Goal: Information Seeking & Learning: Learn about a topic

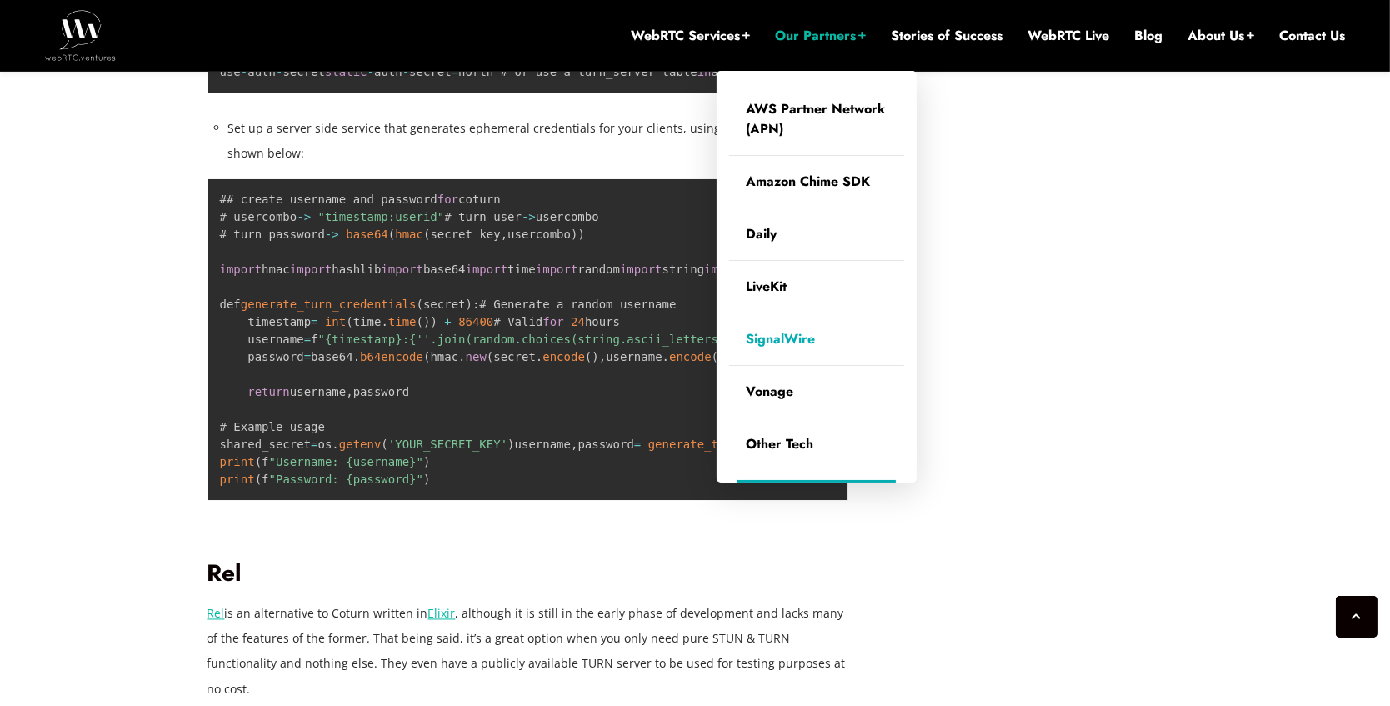
scroll to position [3868, 0]
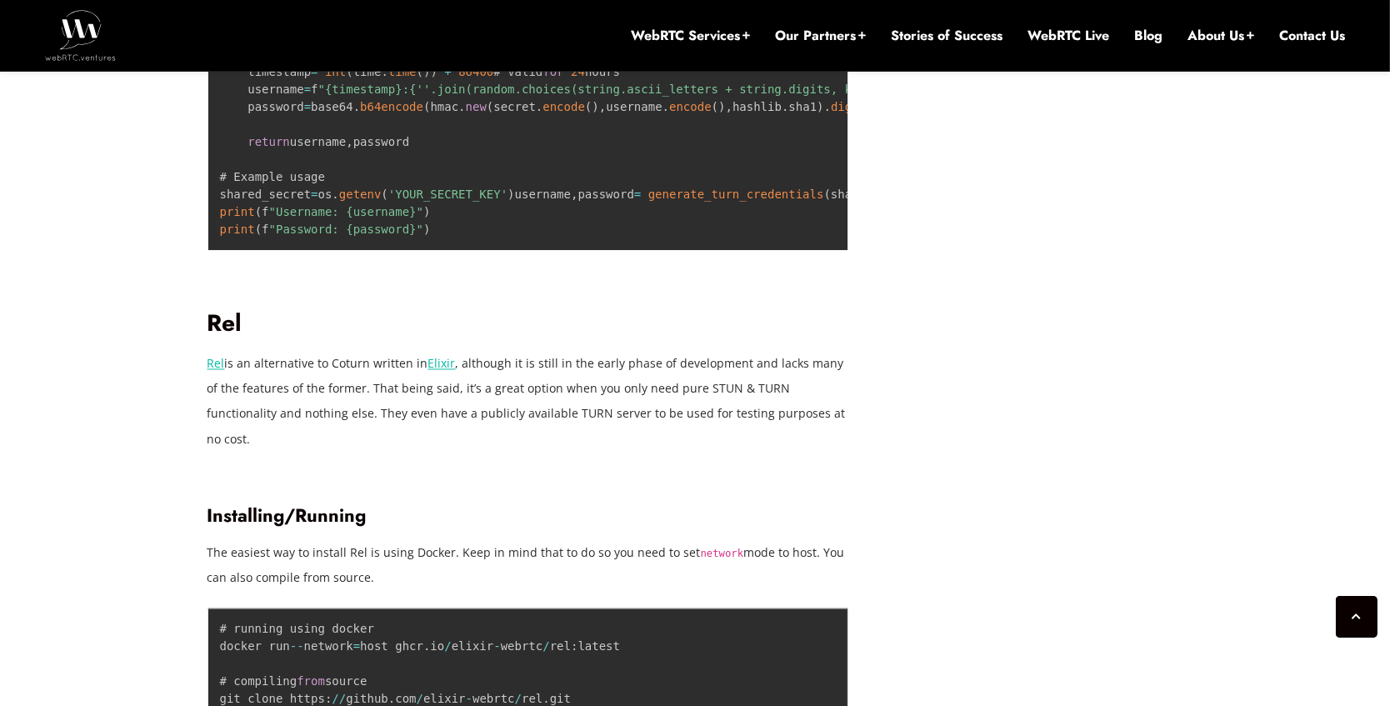
drag, startPoint x: 458, startPoint y: 317, endPoint x: 488, endPoint y: 288, distance: 41.3
click at [458, 250] on pre "## create username and password for coturn # usercombo - > "timestamp:userid" #…" at bounding box center [529, 88] width 642 height 323
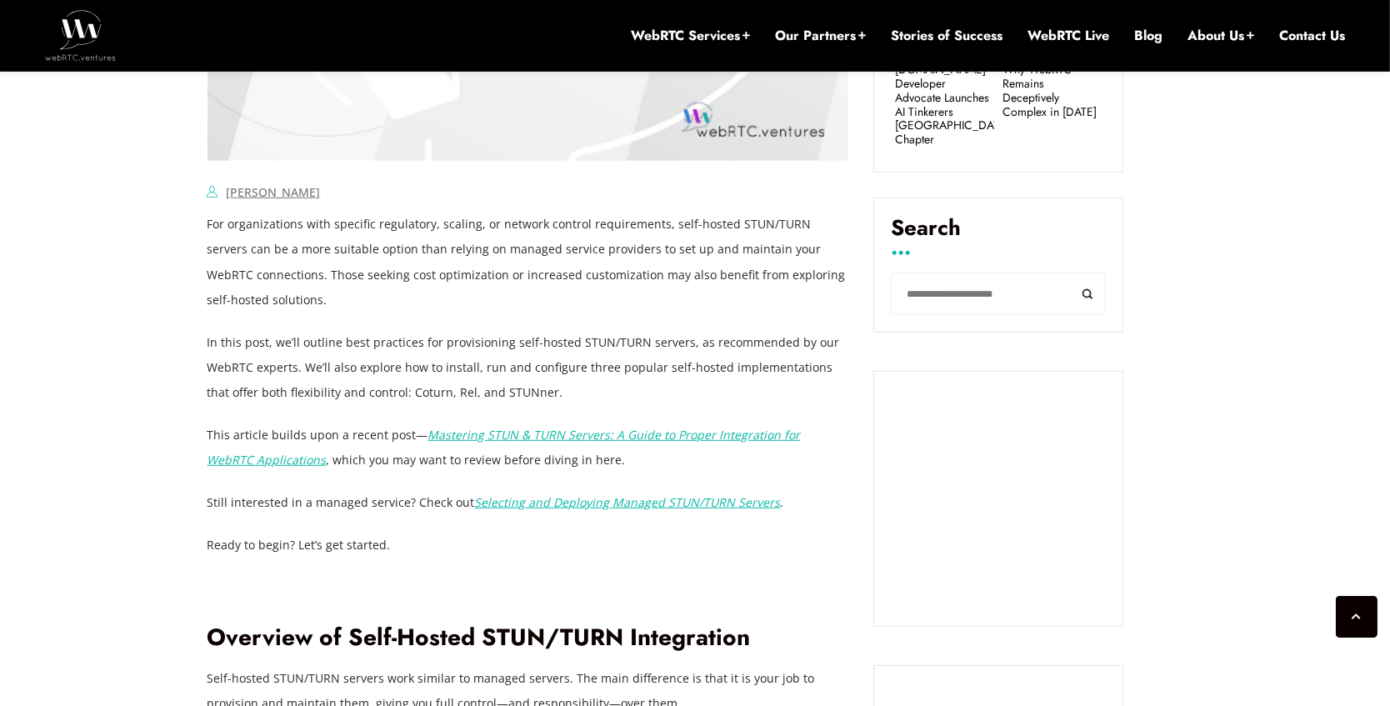
scroll to position [1398, 0]
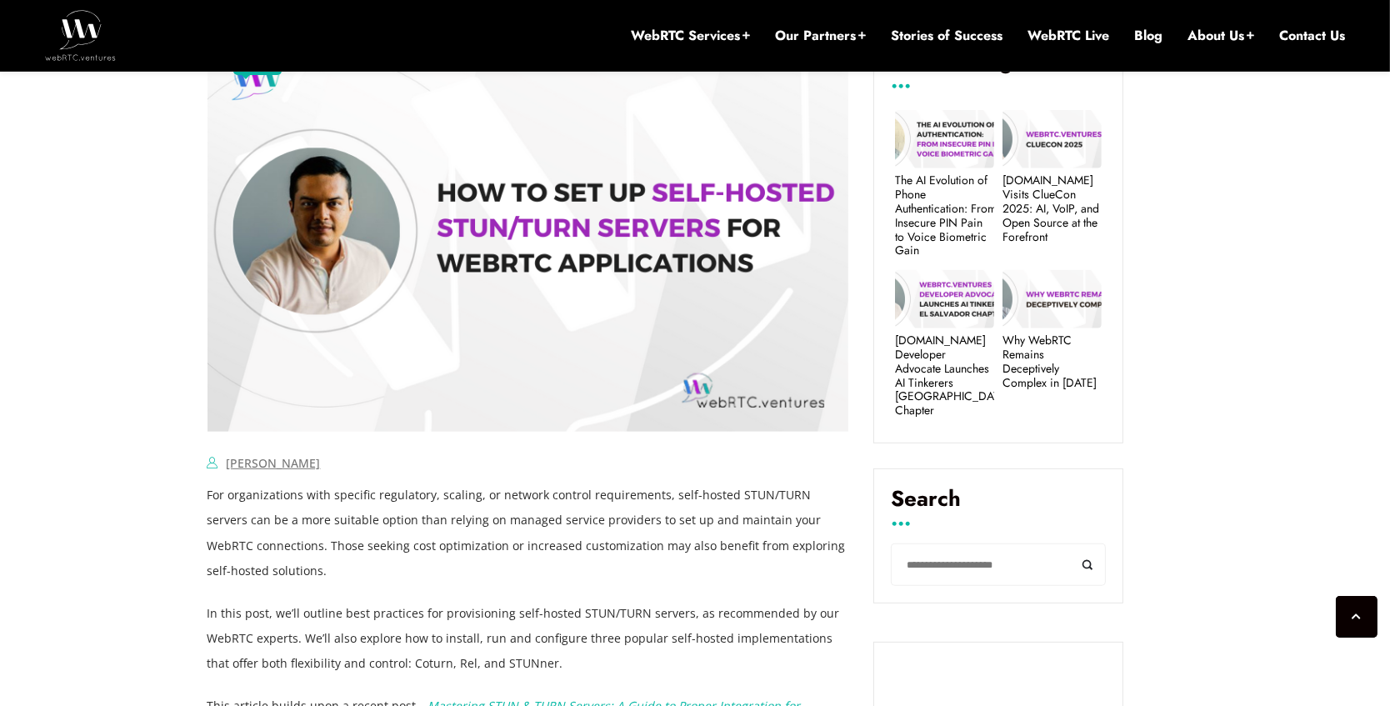
scroll to position [947, 0]
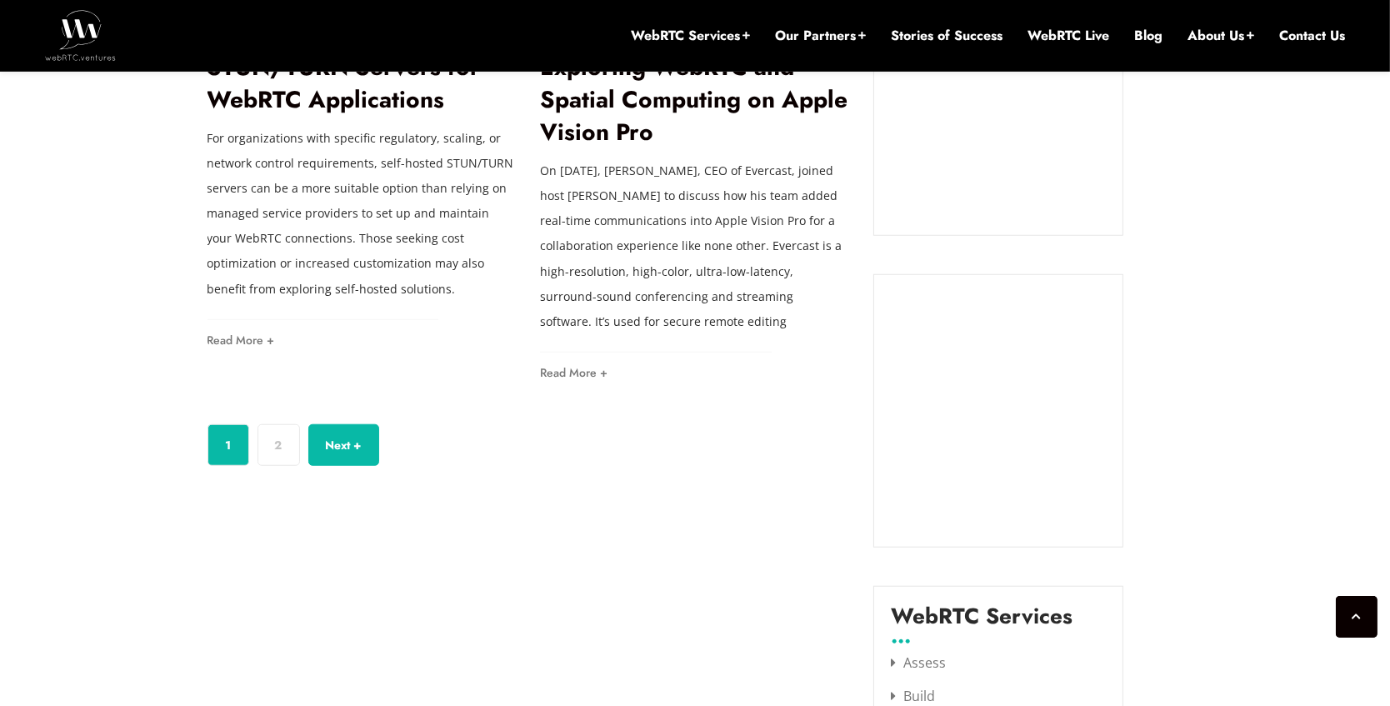
scroll to position [1671, 0]
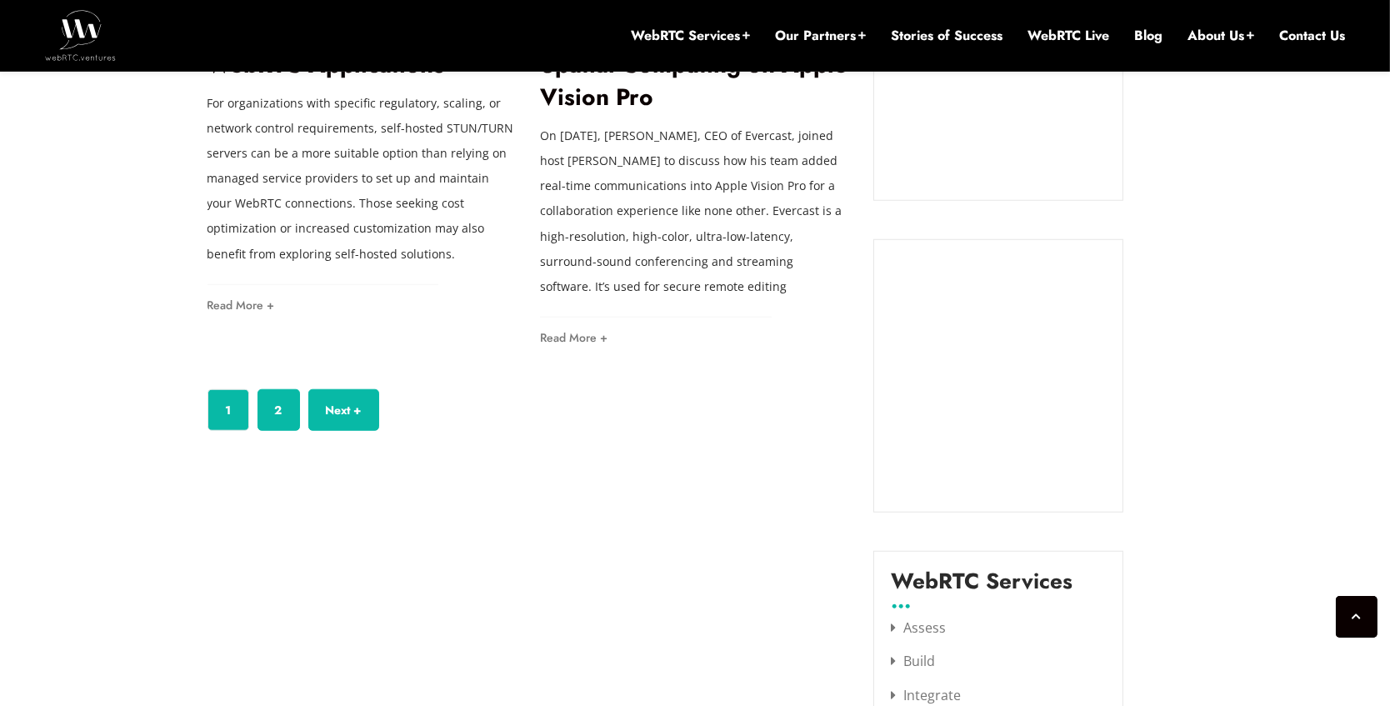
click at [282, 413] on link "2" at bounding box center [279, 410] width 43 height 42
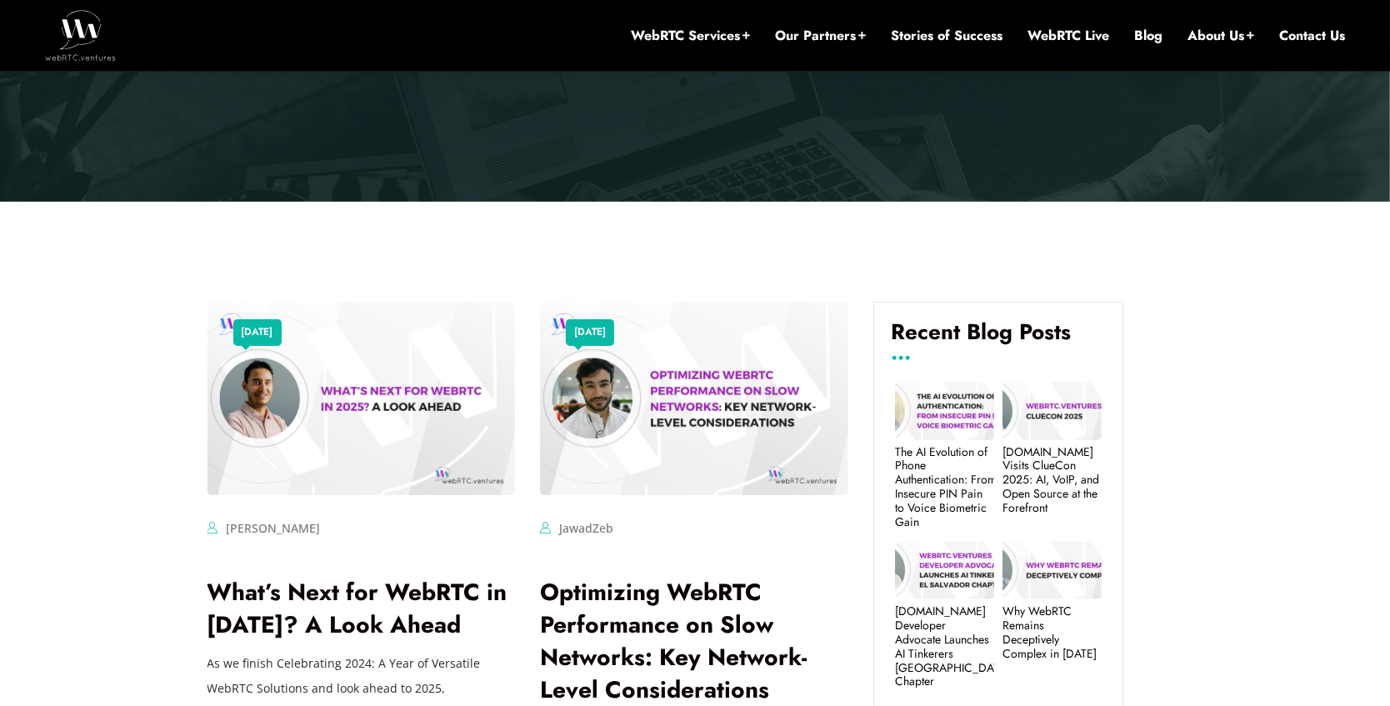
scroll to position [282, 0]
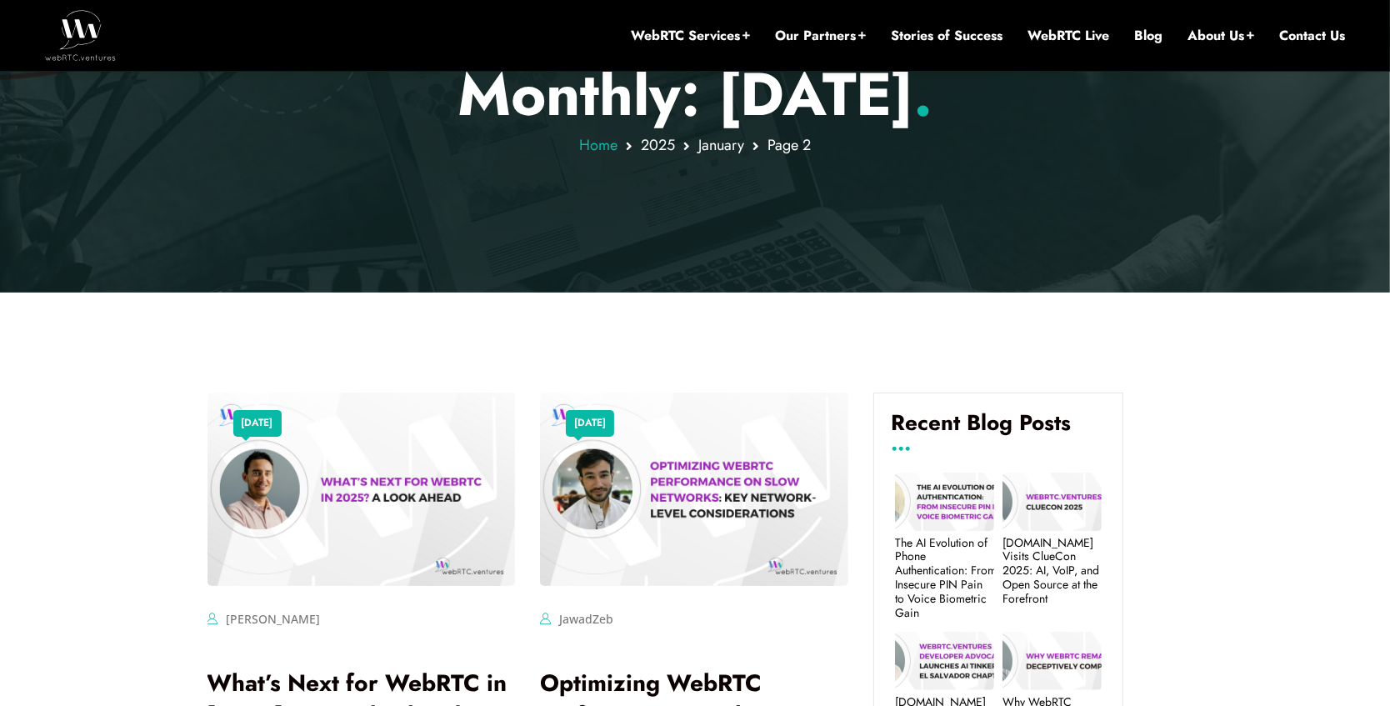
click at [597, 145] on span "Home" at bounding box center [598, 145] width 38 height 22
click at [714, 146] on span "January" at bounding box center [722, 145] width 46 height 22
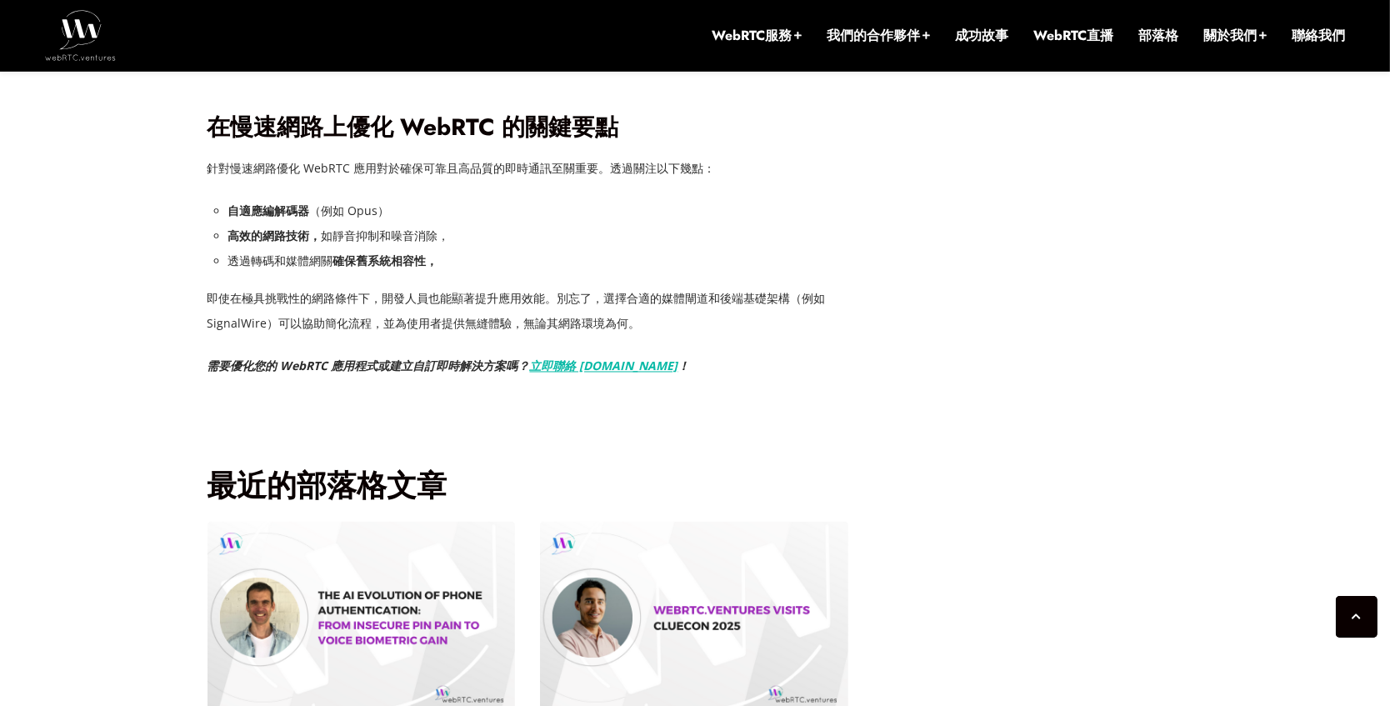
scroll to position [3781, 0]
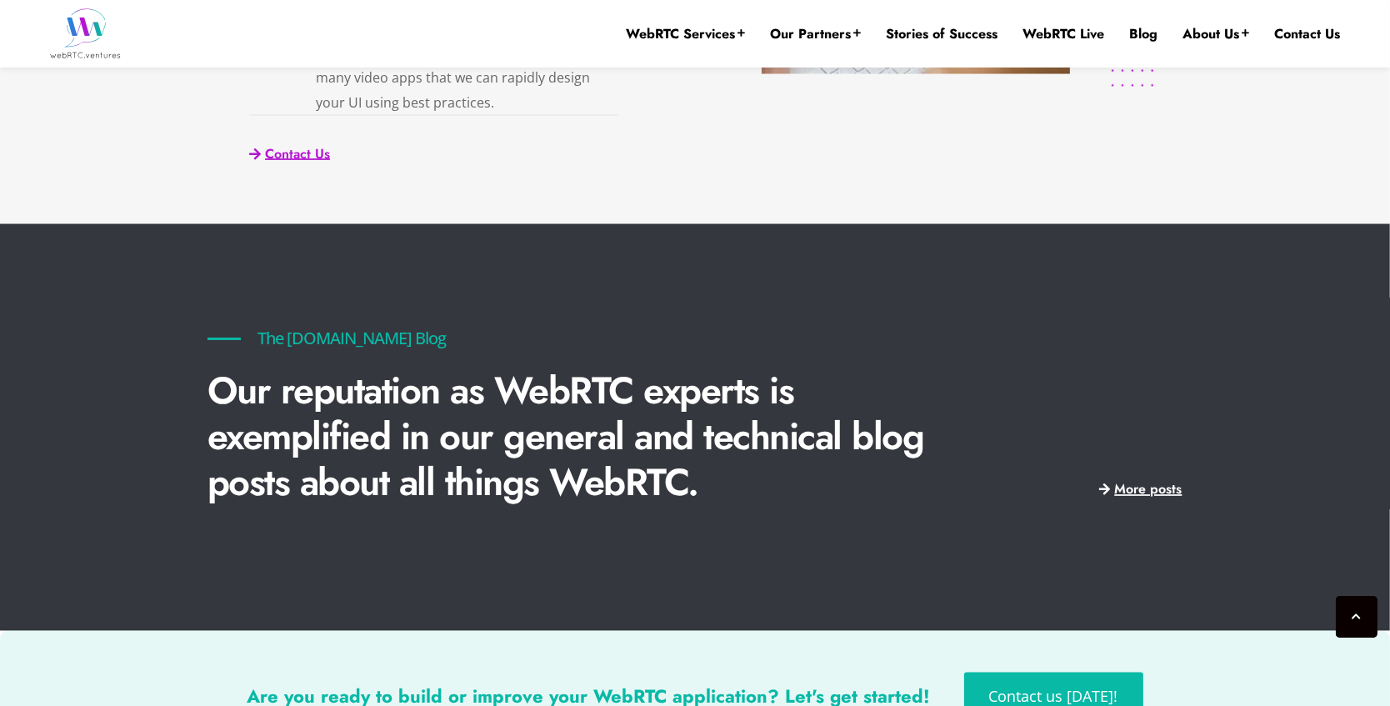
scroll to position [3522, 0]
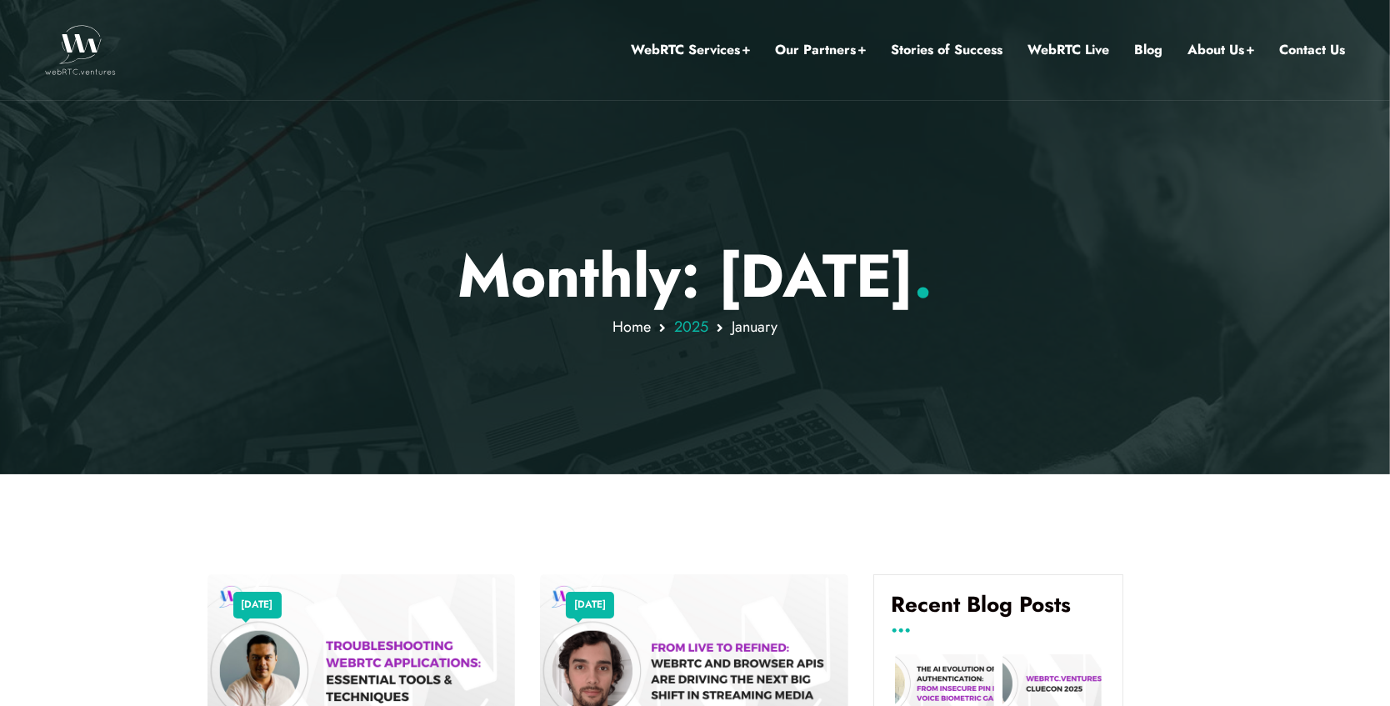
click at [698, 327] on span "2025" at bounding box center [691, 327] width 34 height 22
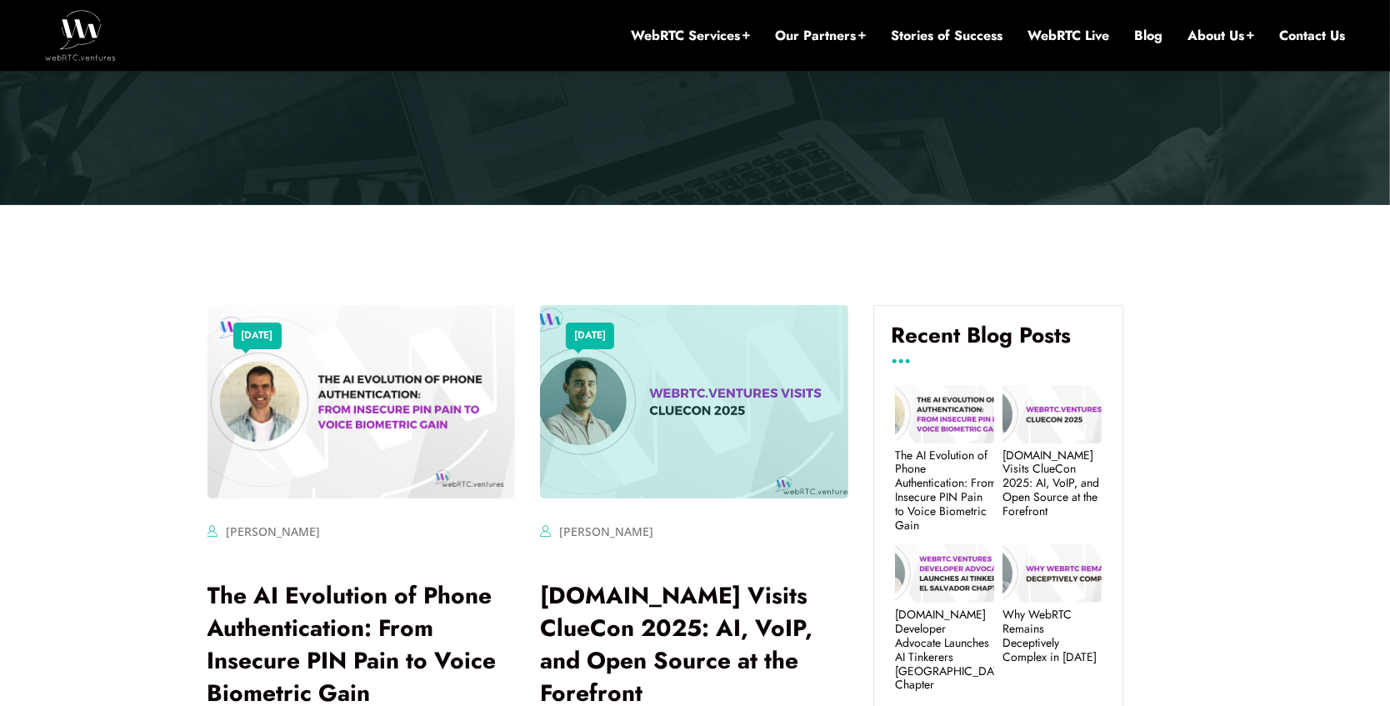
scroll to position [81, 0]
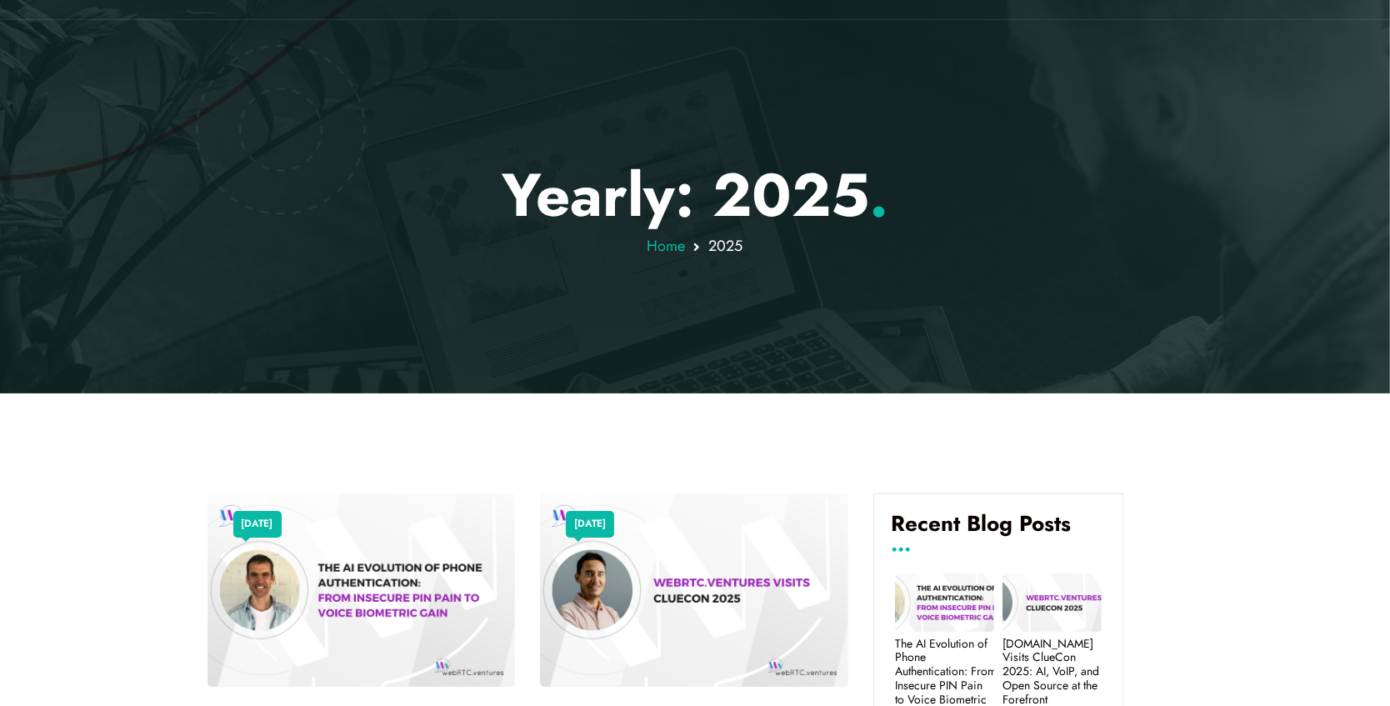
click at [663, 243] on span "Home" at bounding box center [667, 246] width 38 height 22
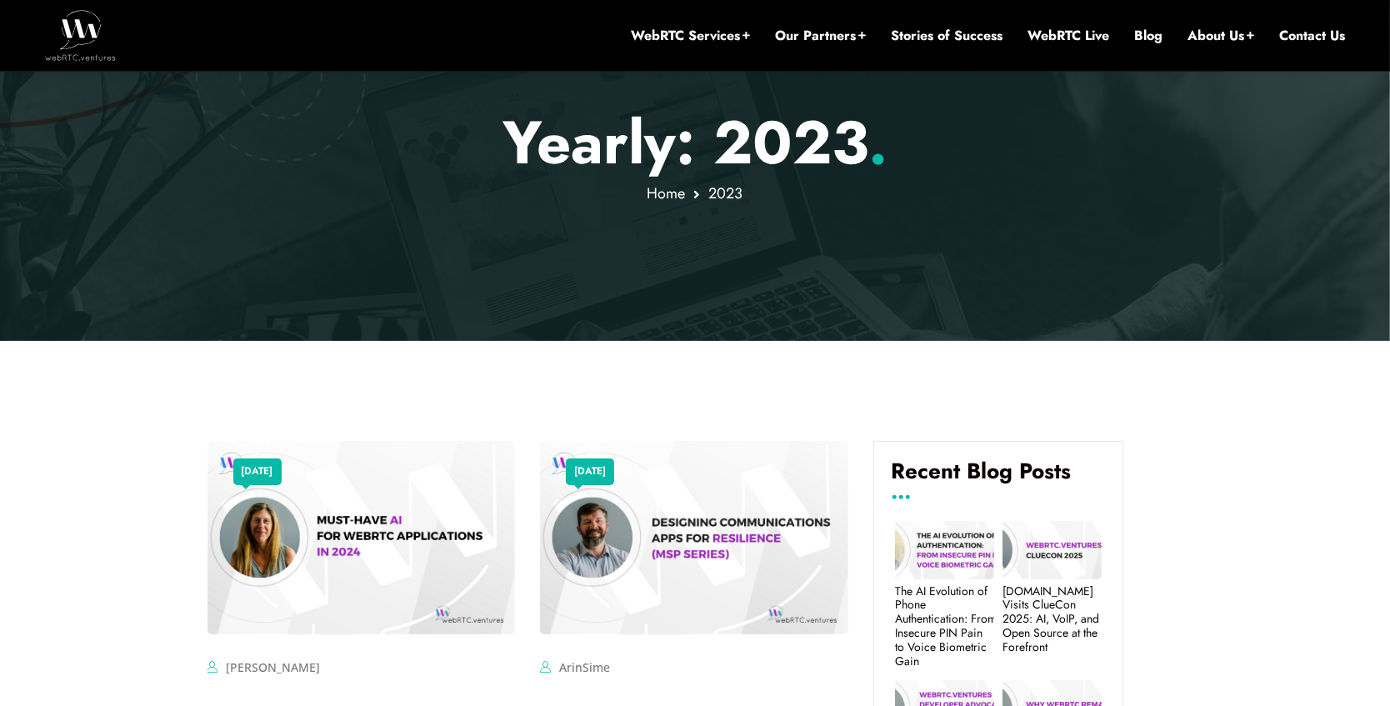
scroll to position [191, 0]
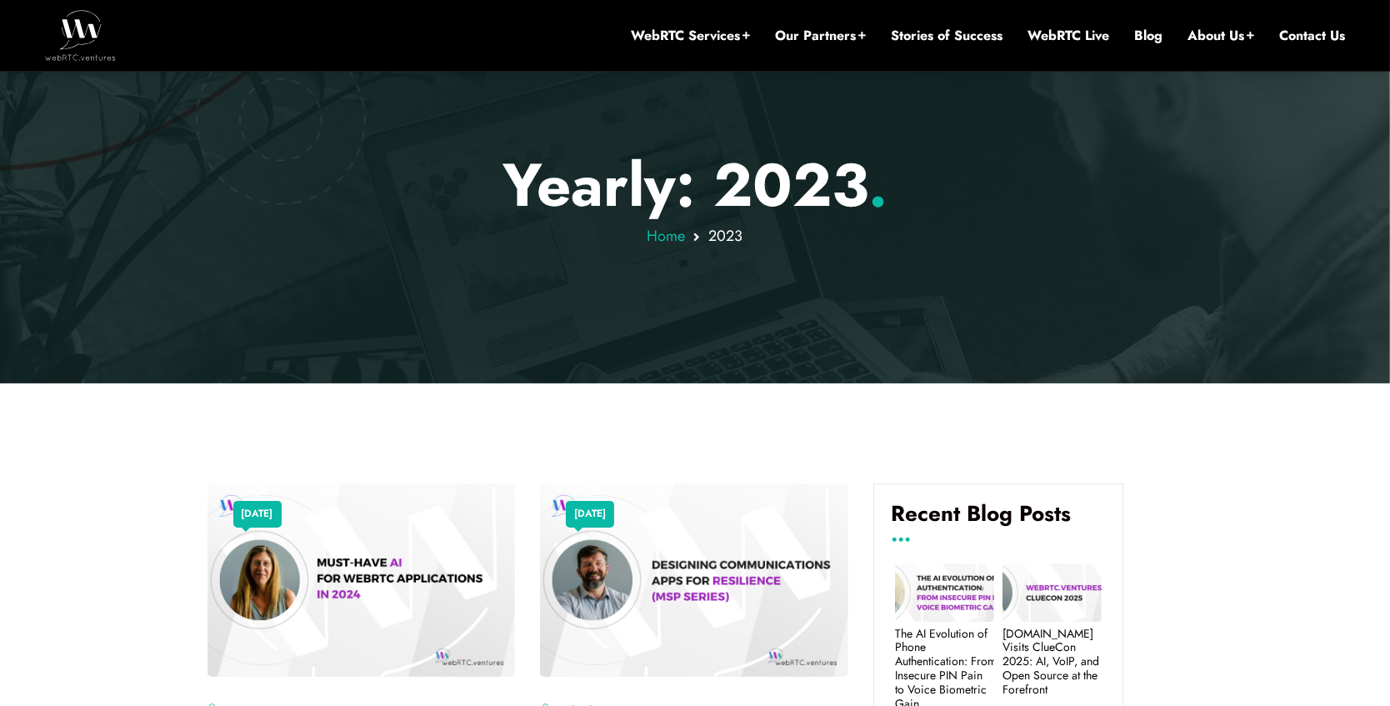
click at [677, 231] on span "Home" at bounding box center [667, 236] width 38 height 22
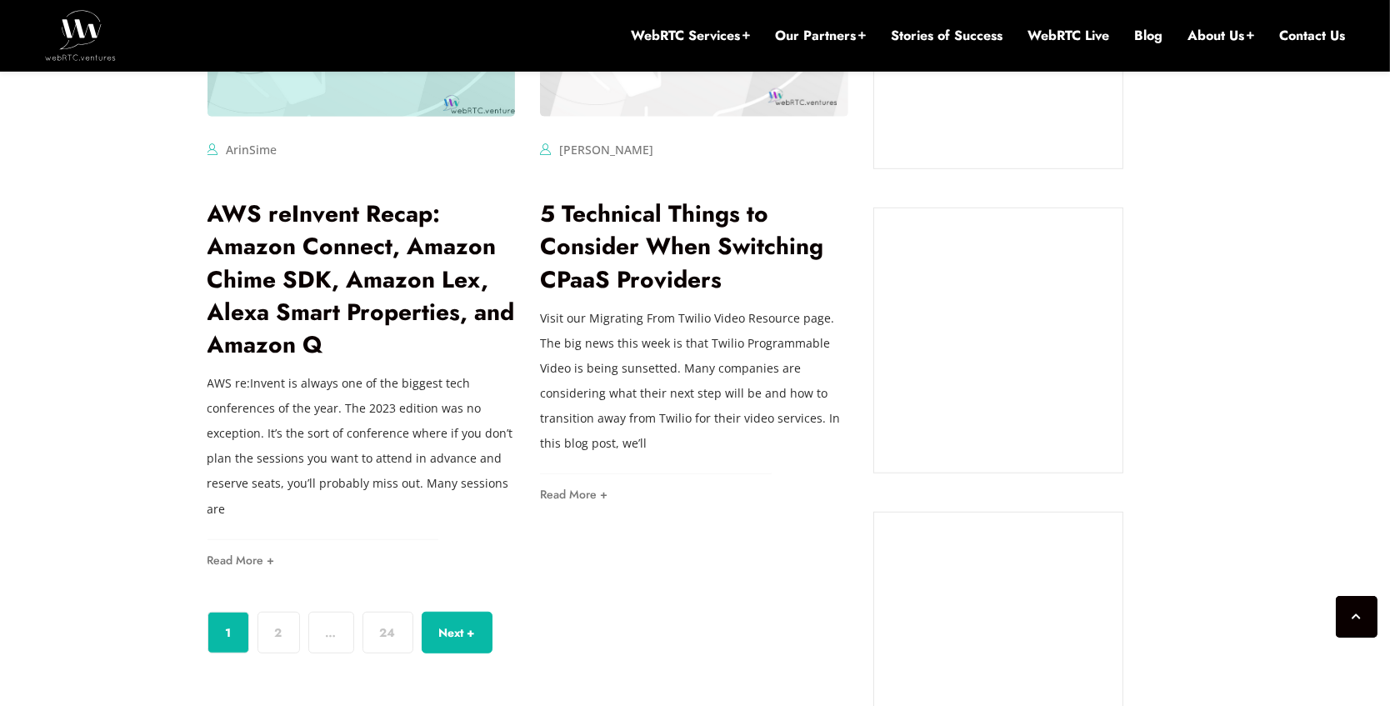
scroll to position [1282, 0]
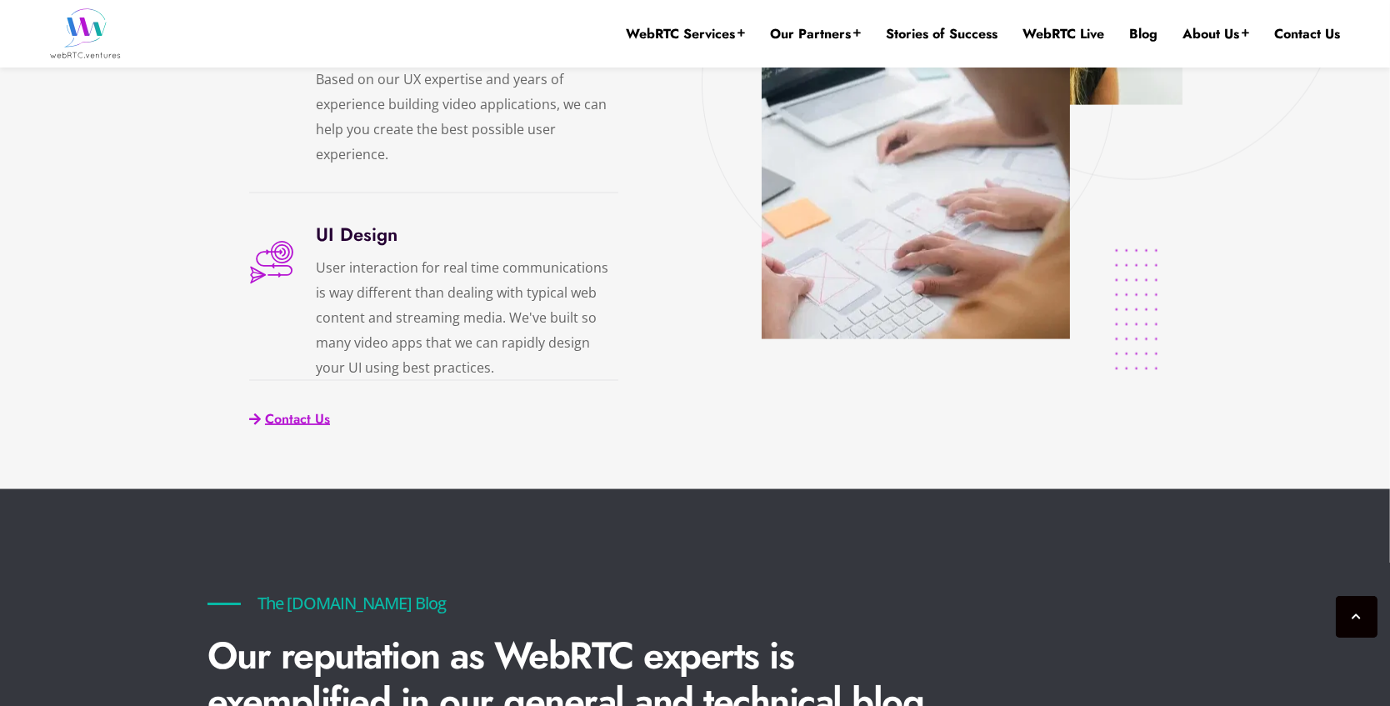
scroll to position [3976, 0]
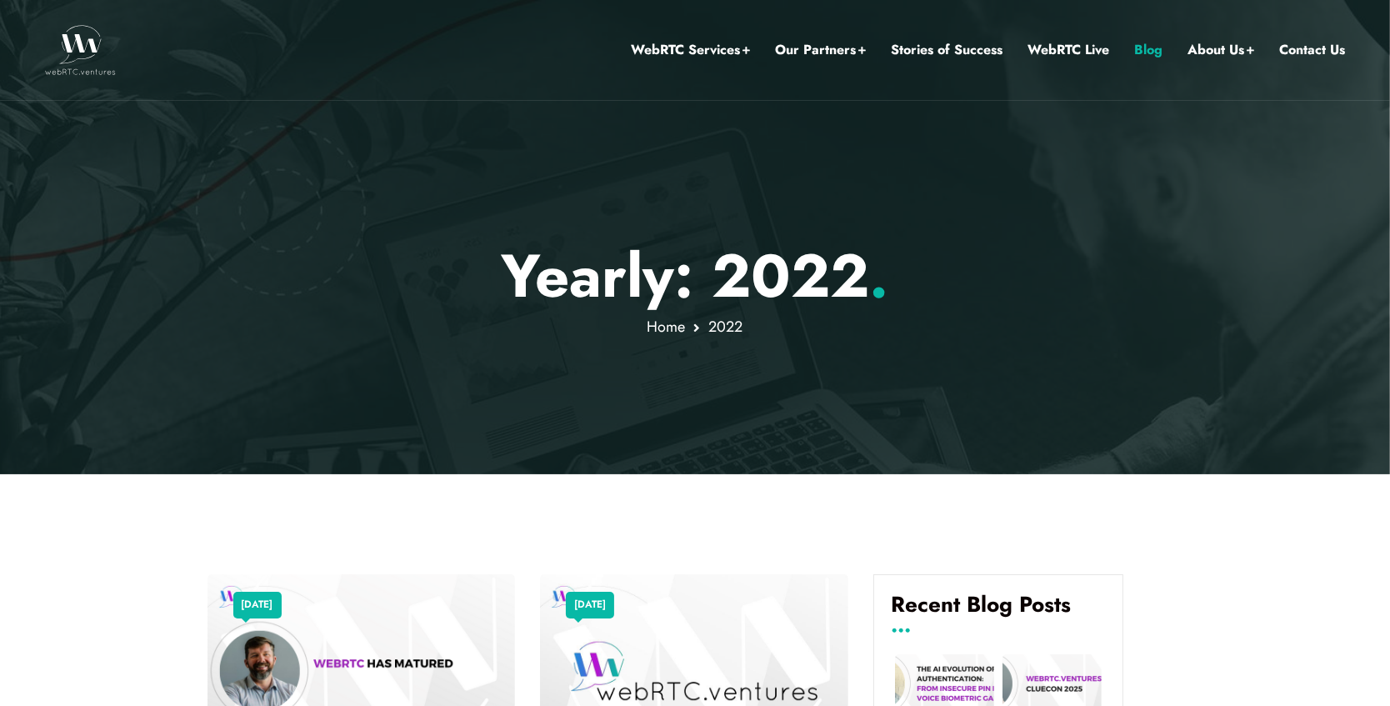
click at [1138, 53] on link "Blog" at bounding box center [1149, 50] width 28 height 22
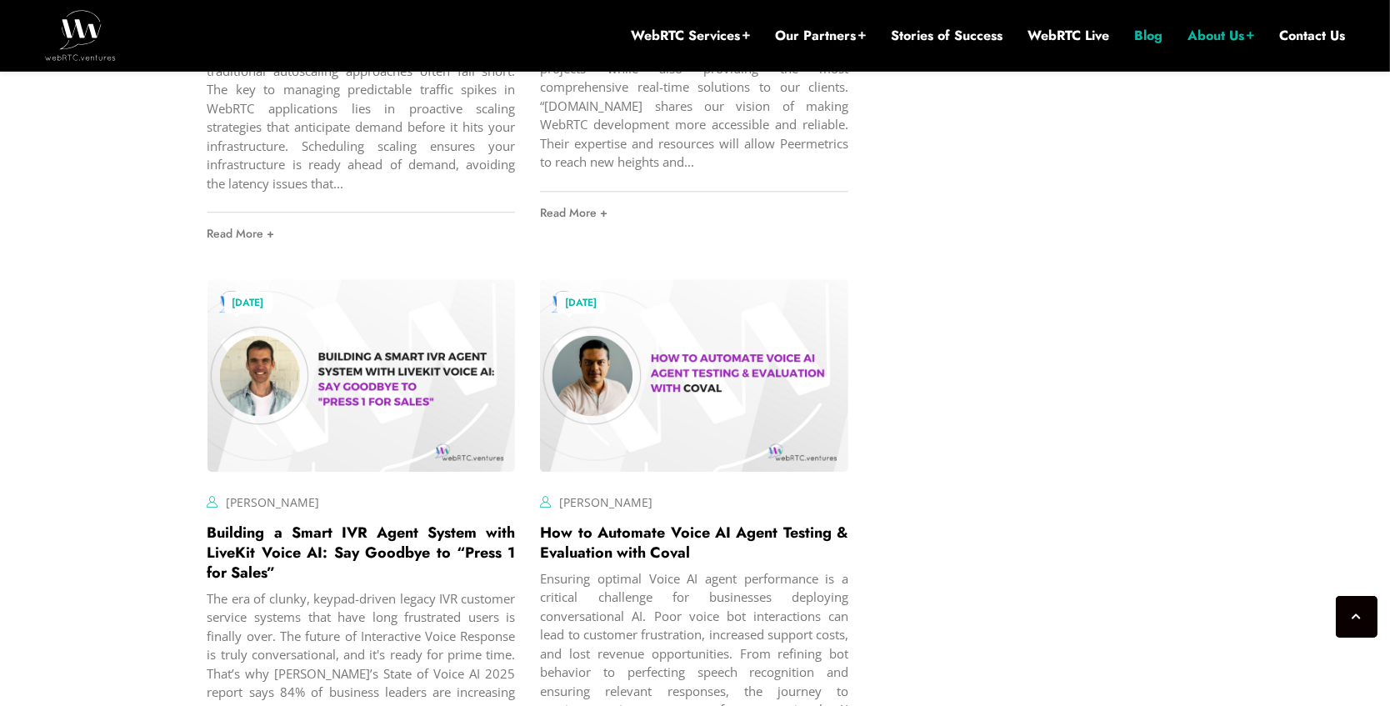
scroll to position [5193, 0]
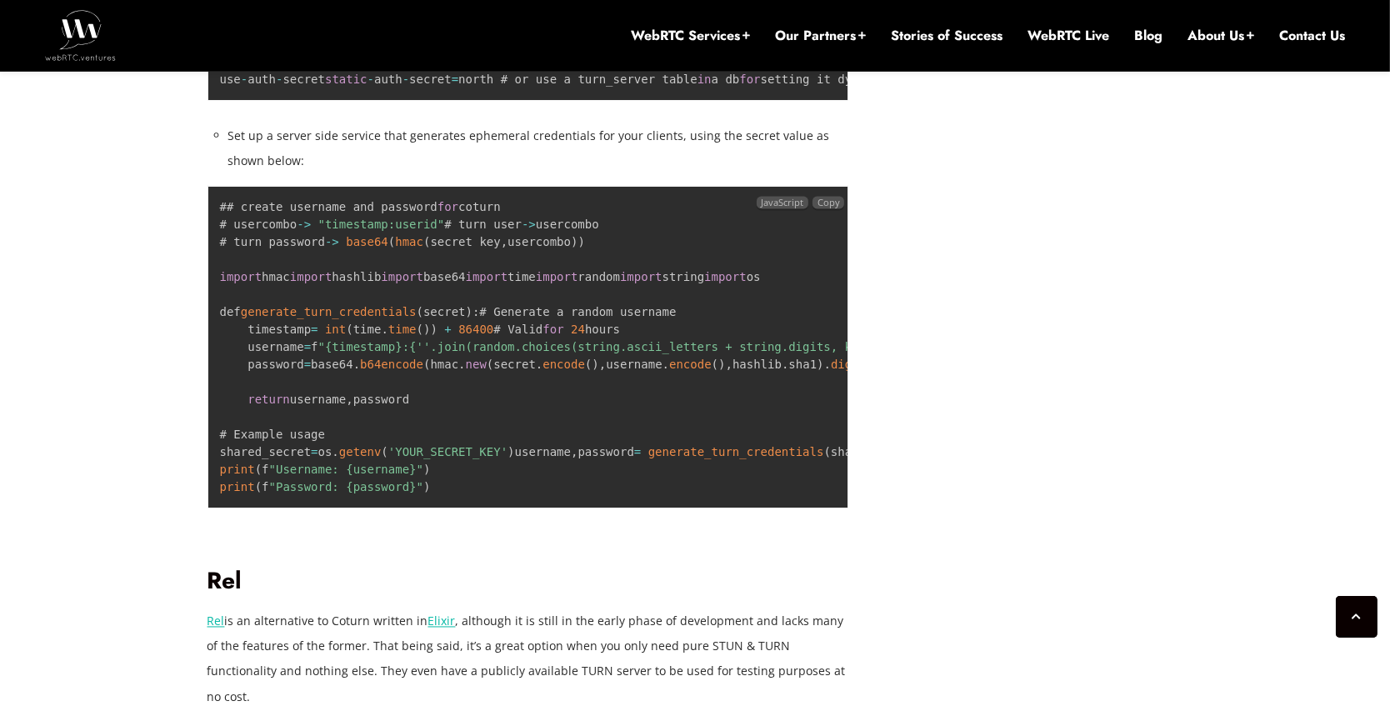
scroll to position [3490, 0]
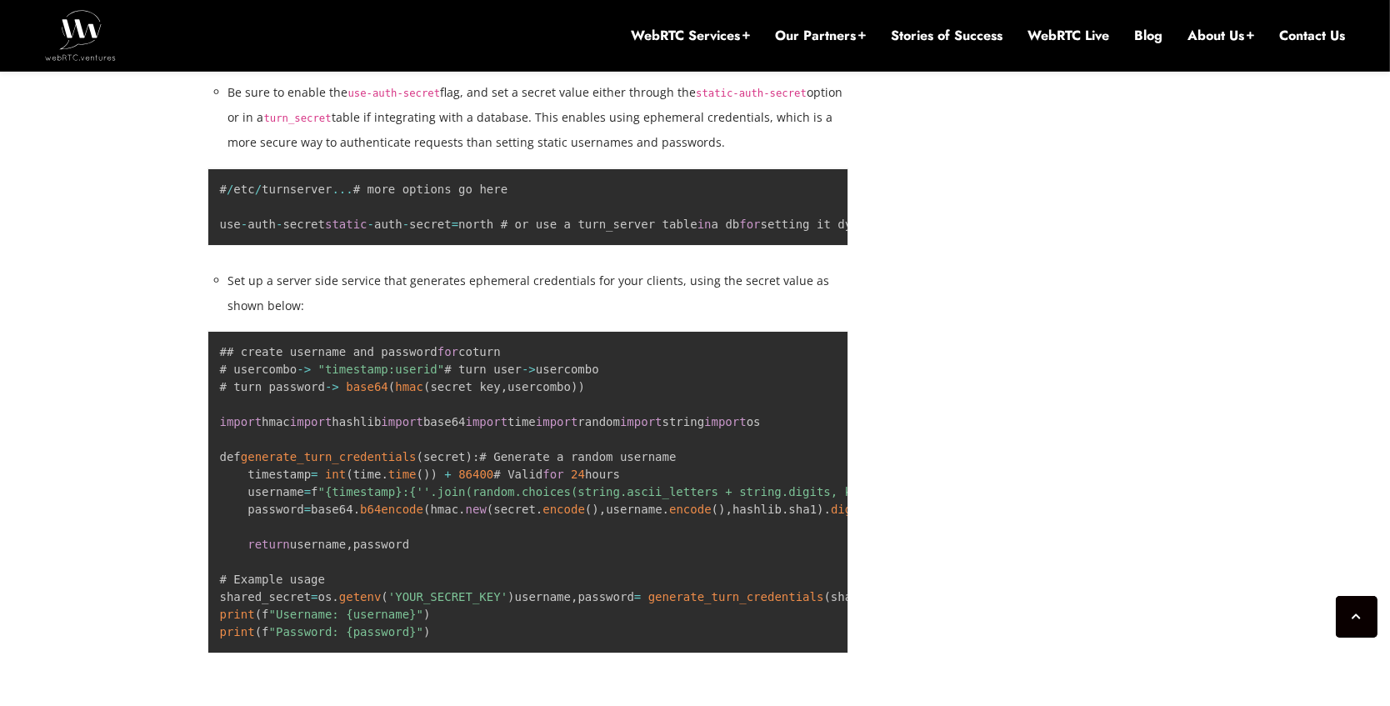
click at [1010, 420] on div "January 24, 2025 Hector Zelaya Comments Off on How to Set Up Self-Hosted STUN/T…" at bounding box center [696, 637] width 996 height 6567
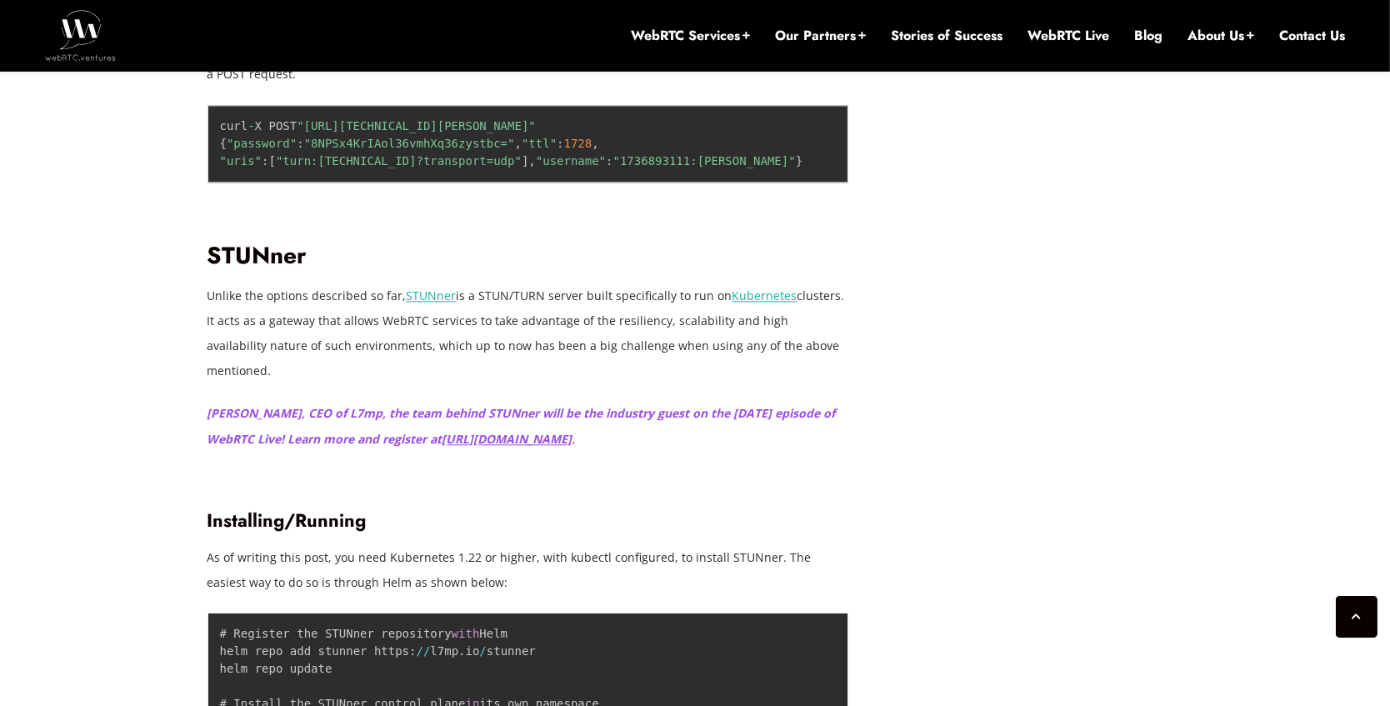
scroll to position [5127, 0]
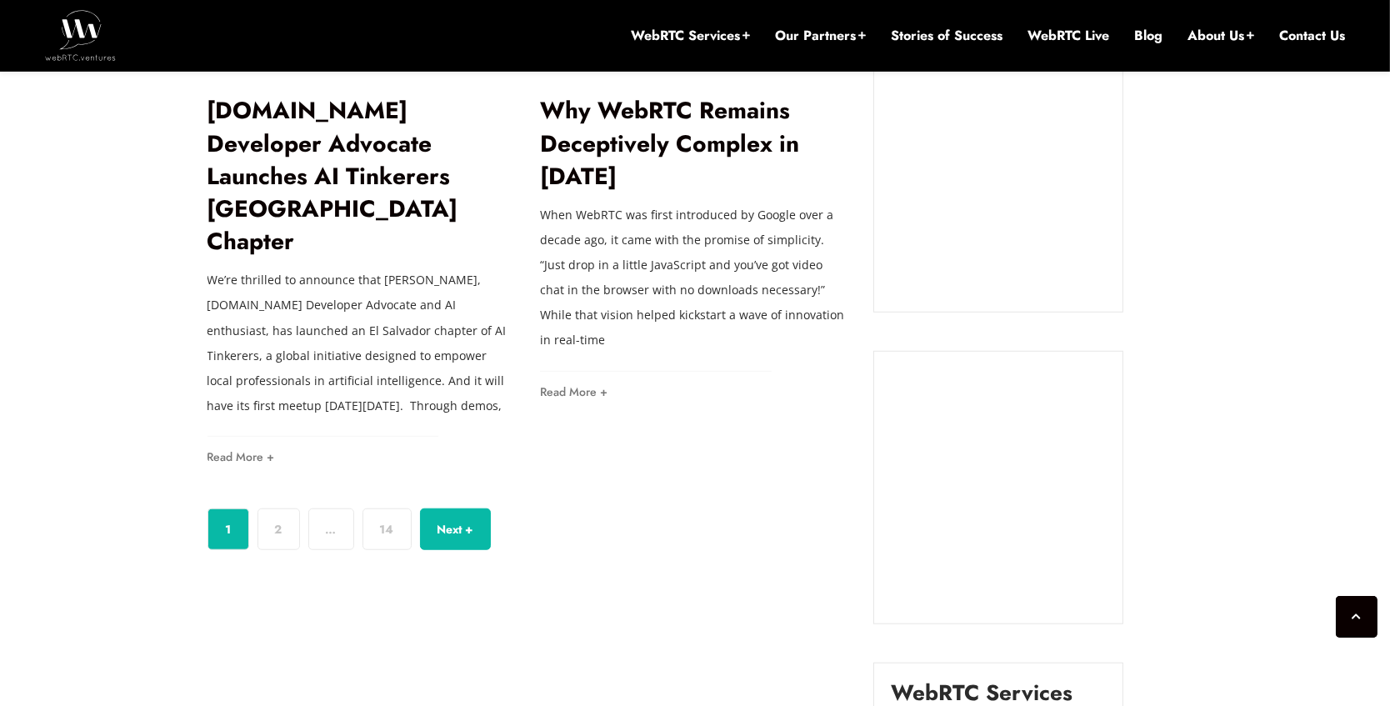
scroll to position [1555, 0]
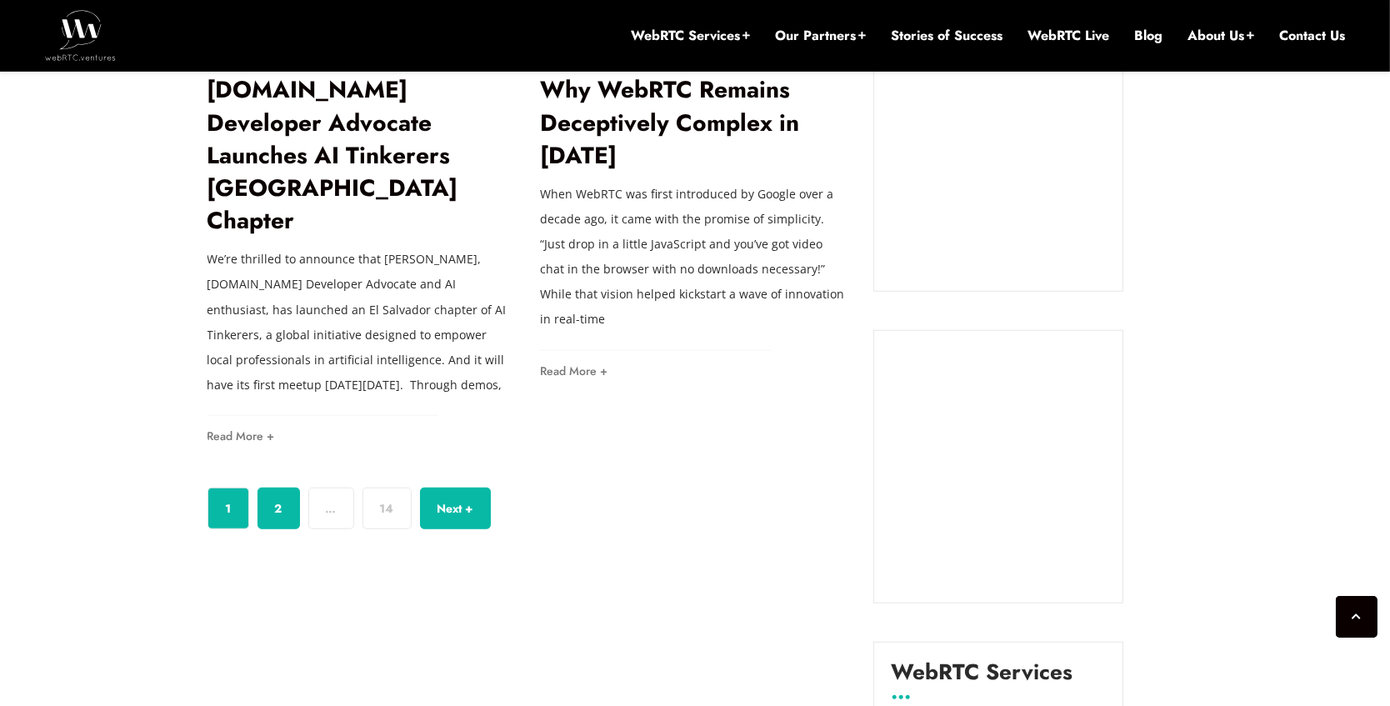
click at [271, 515] on link "2" at bounding box center [279, 509] width 43 height 42
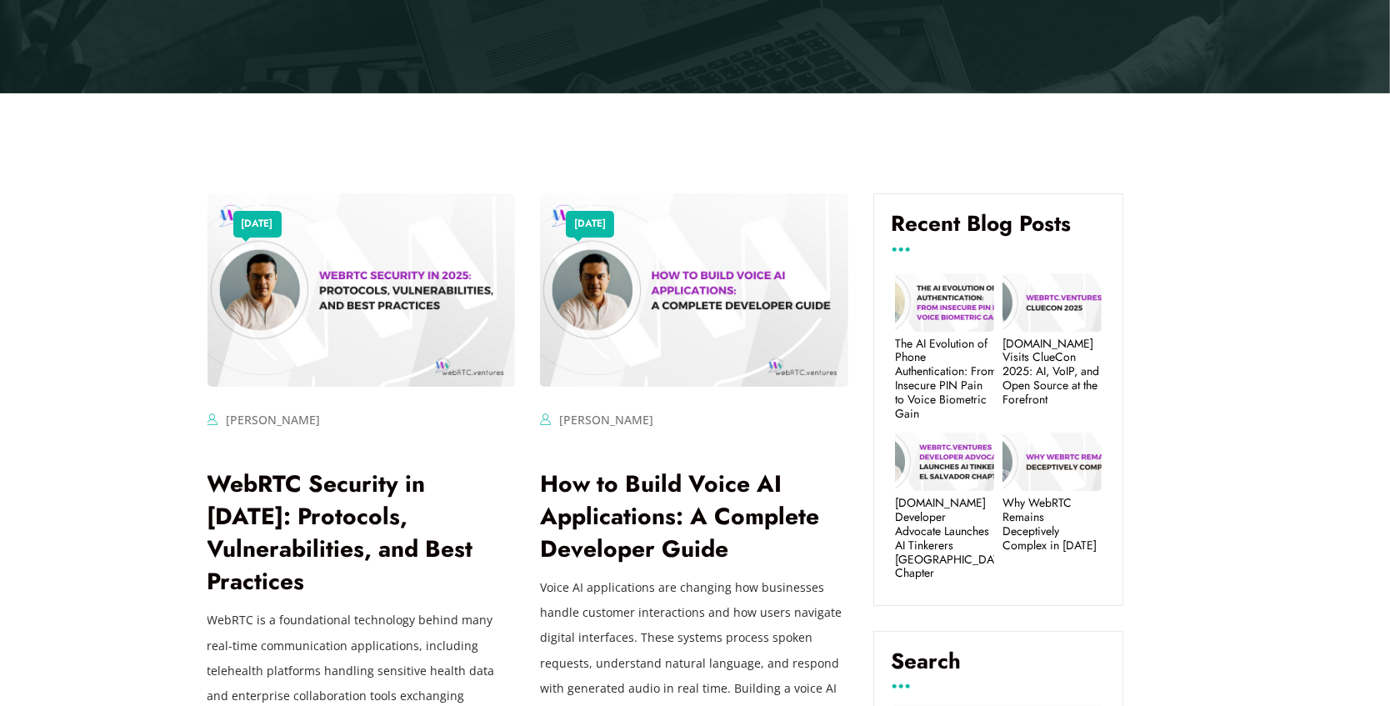
scroll to position [645, 0]
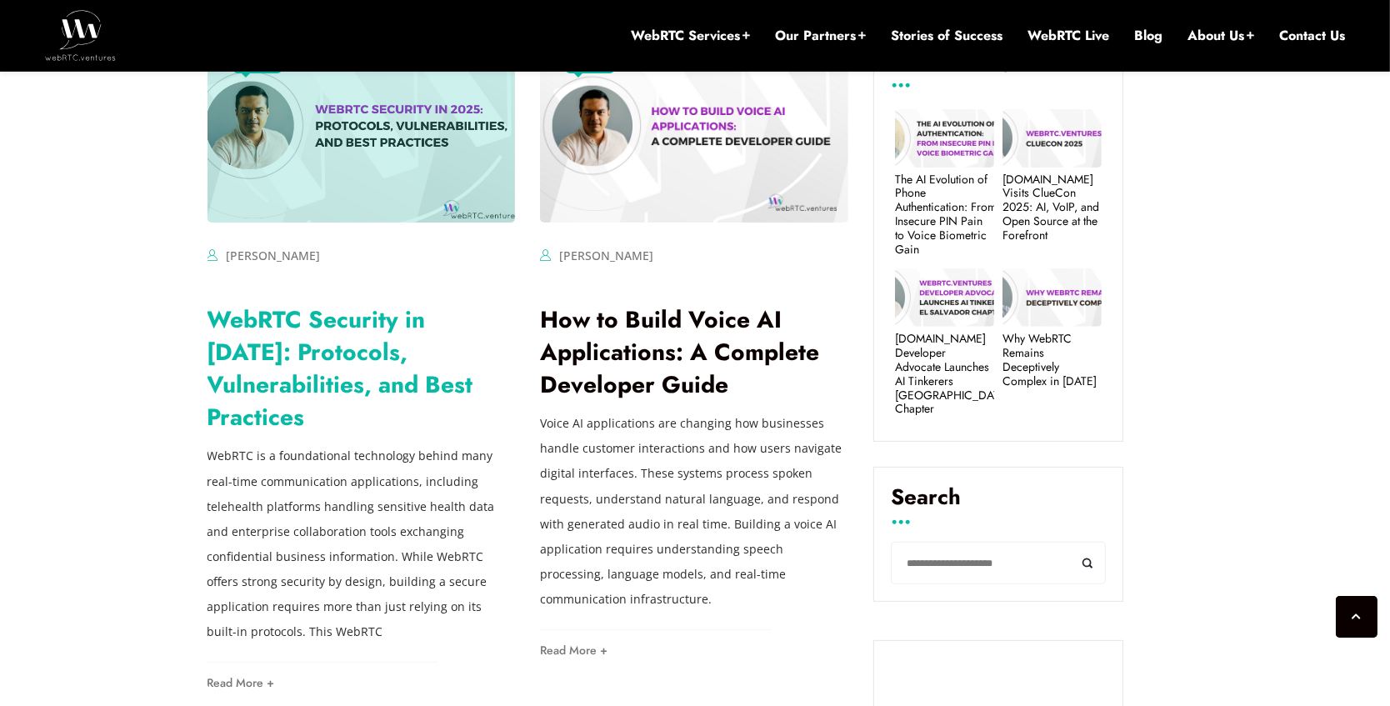
click at [411, 329] on link "WebRTC Security in 2025: Protocols, Vulnerabilities, and Best Practices" at bounding box center [341, 369] width 266 height 133
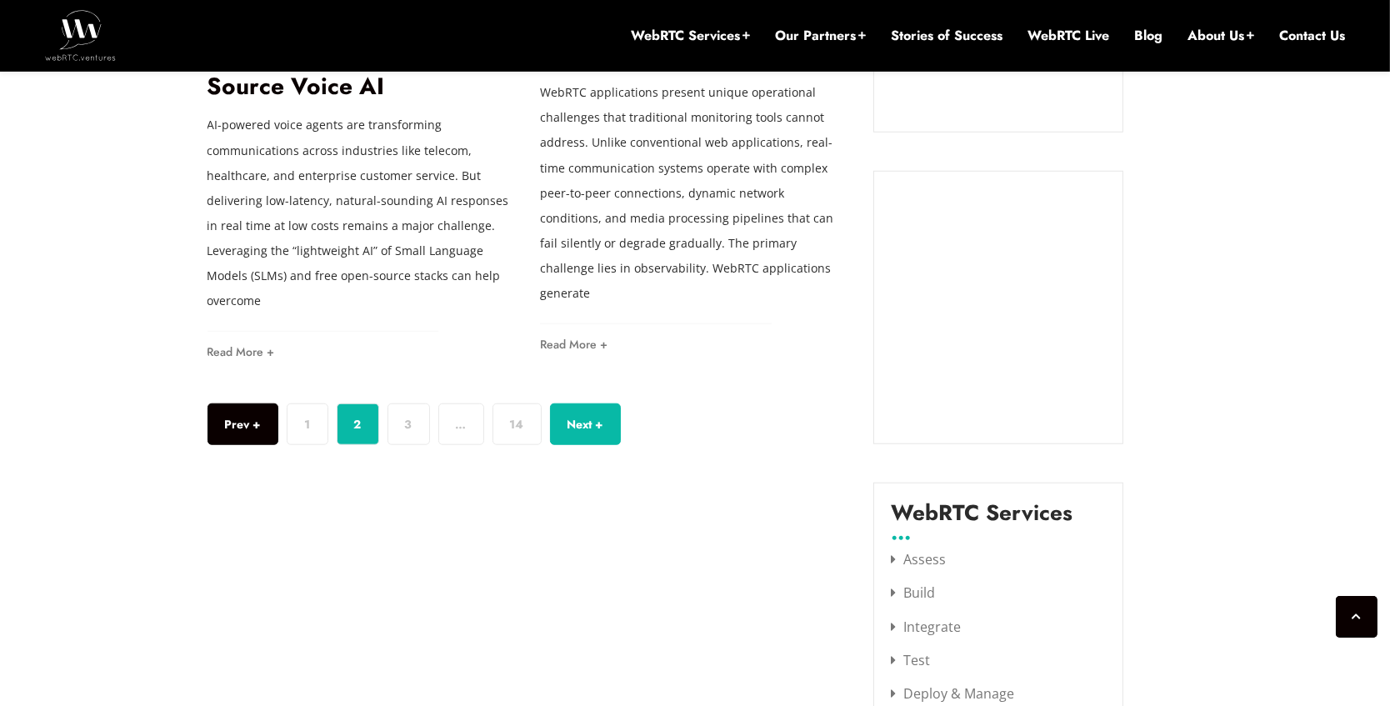
scroll to position [1626, 0]
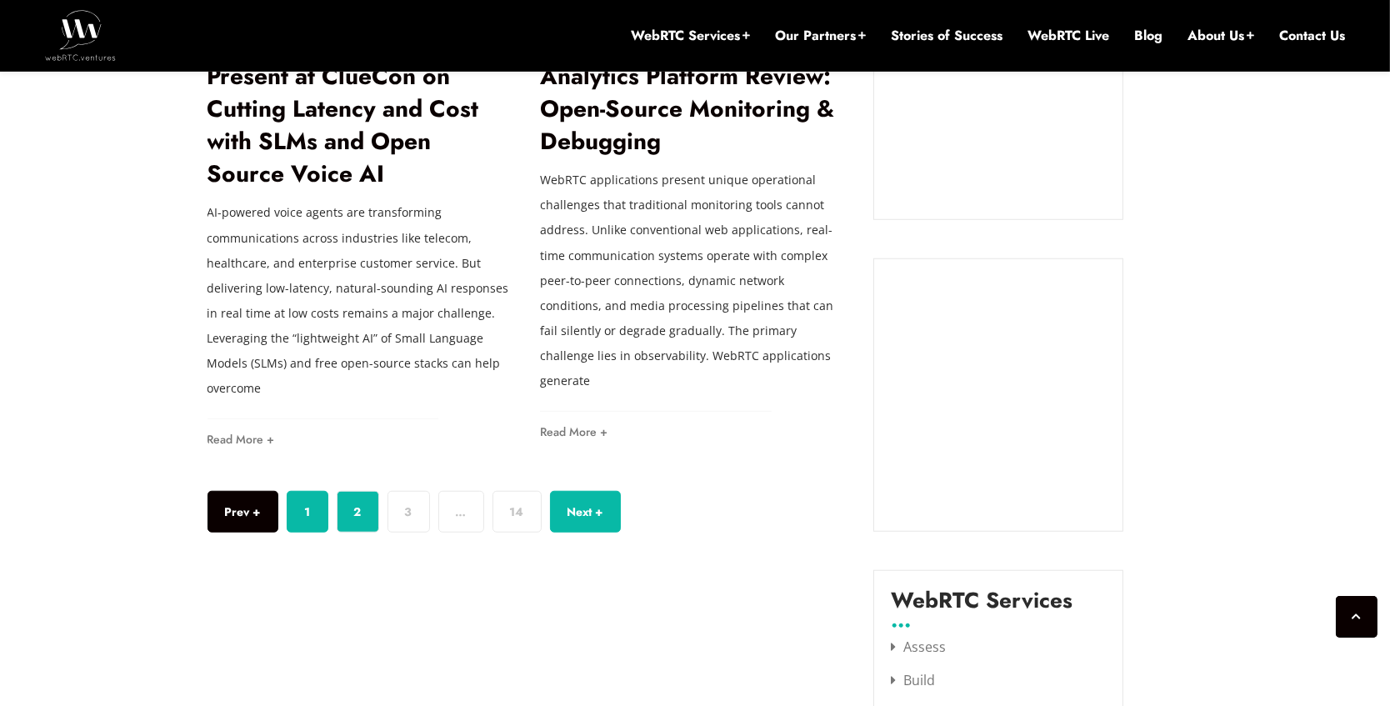
click at [309, 491] on link "1" at bounding box center [308, 512] width 42 height 42
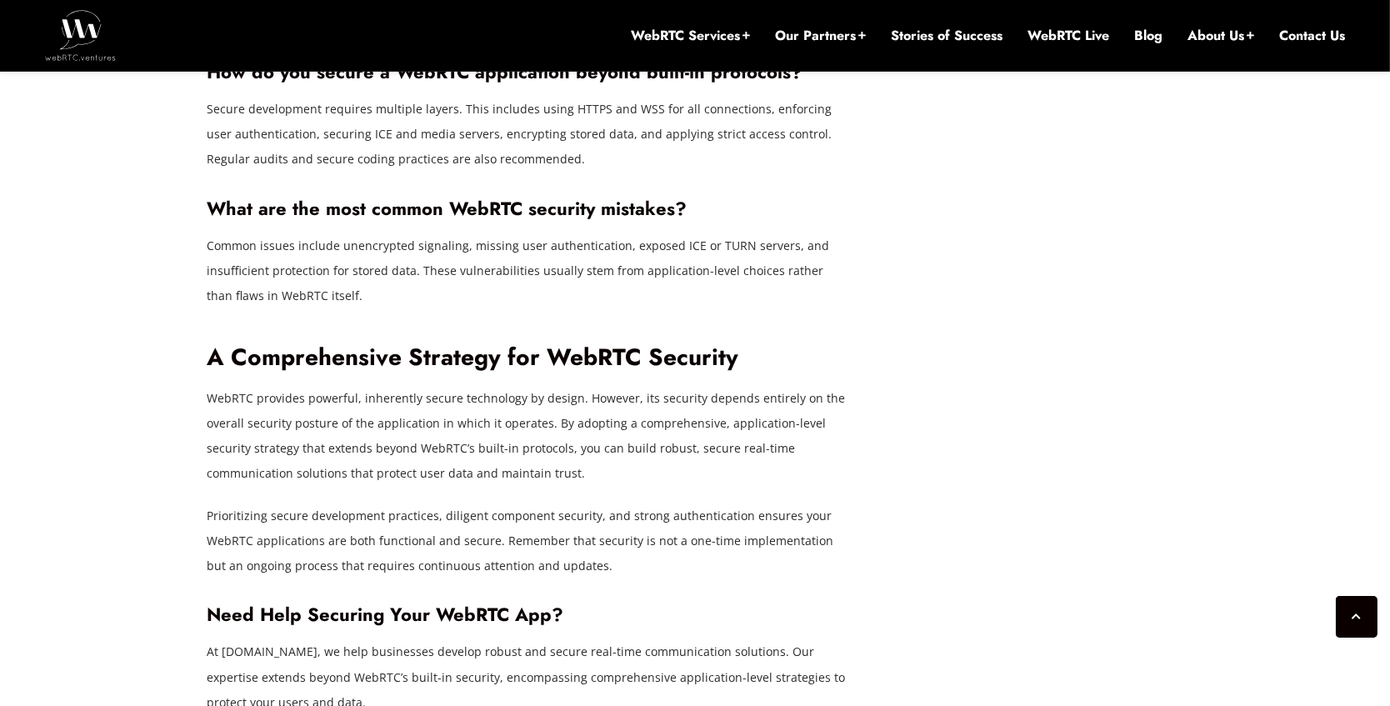
scroll to position [5556, 0]
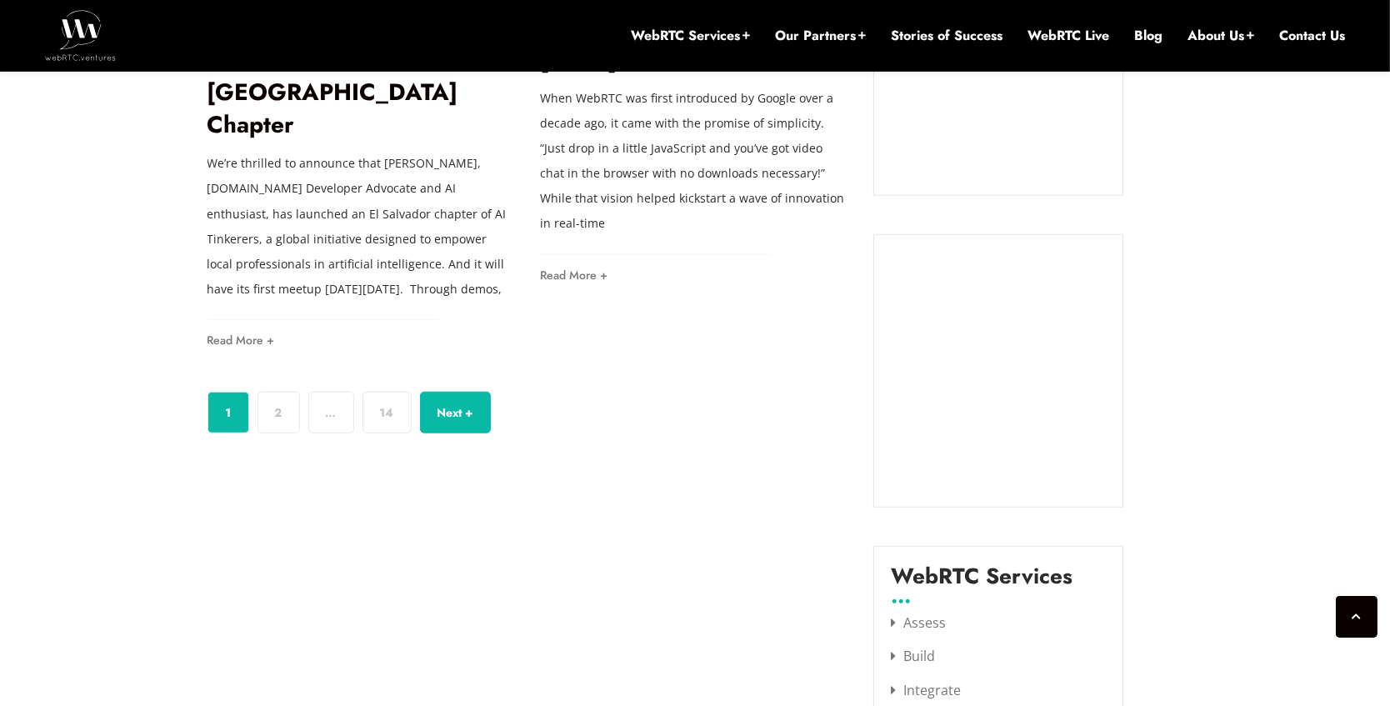
scroll to position [1536, 0]
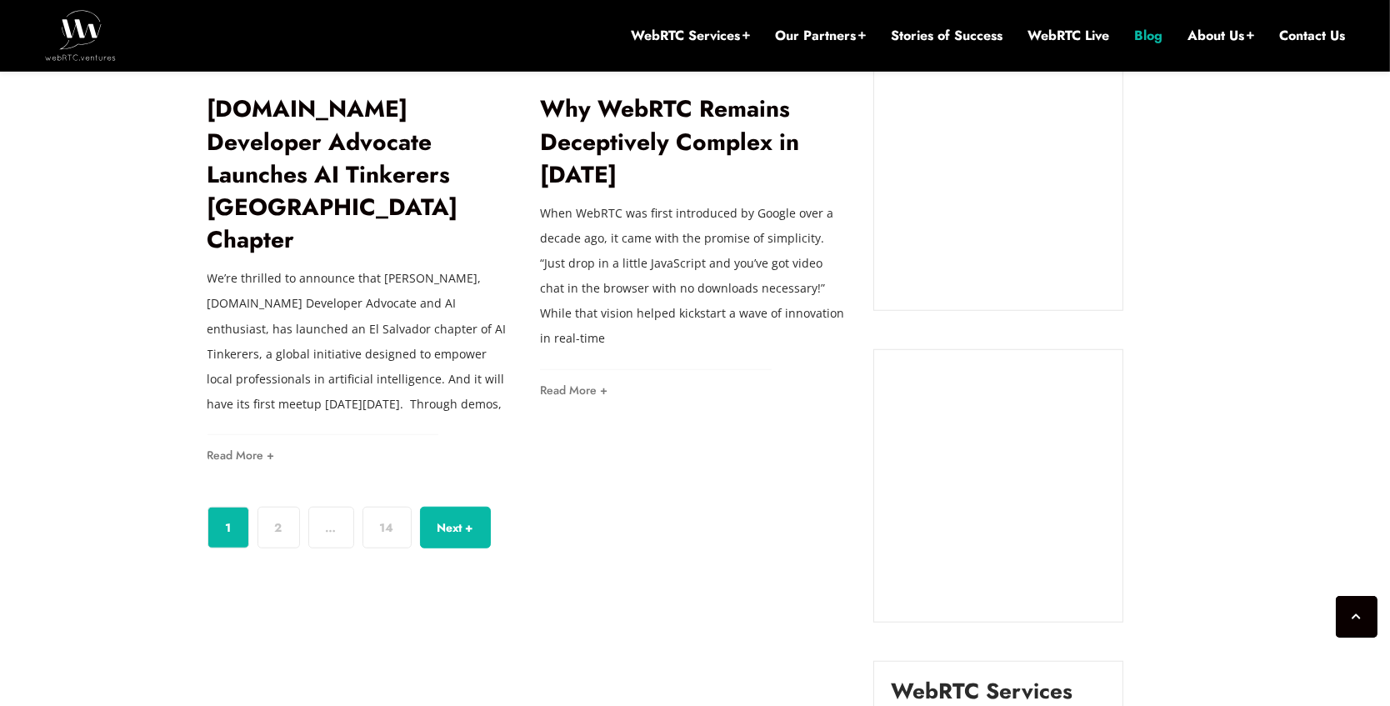
click at [1142, 27] on link "Blog" at bounding box center [1149, 36] width 28 height 18
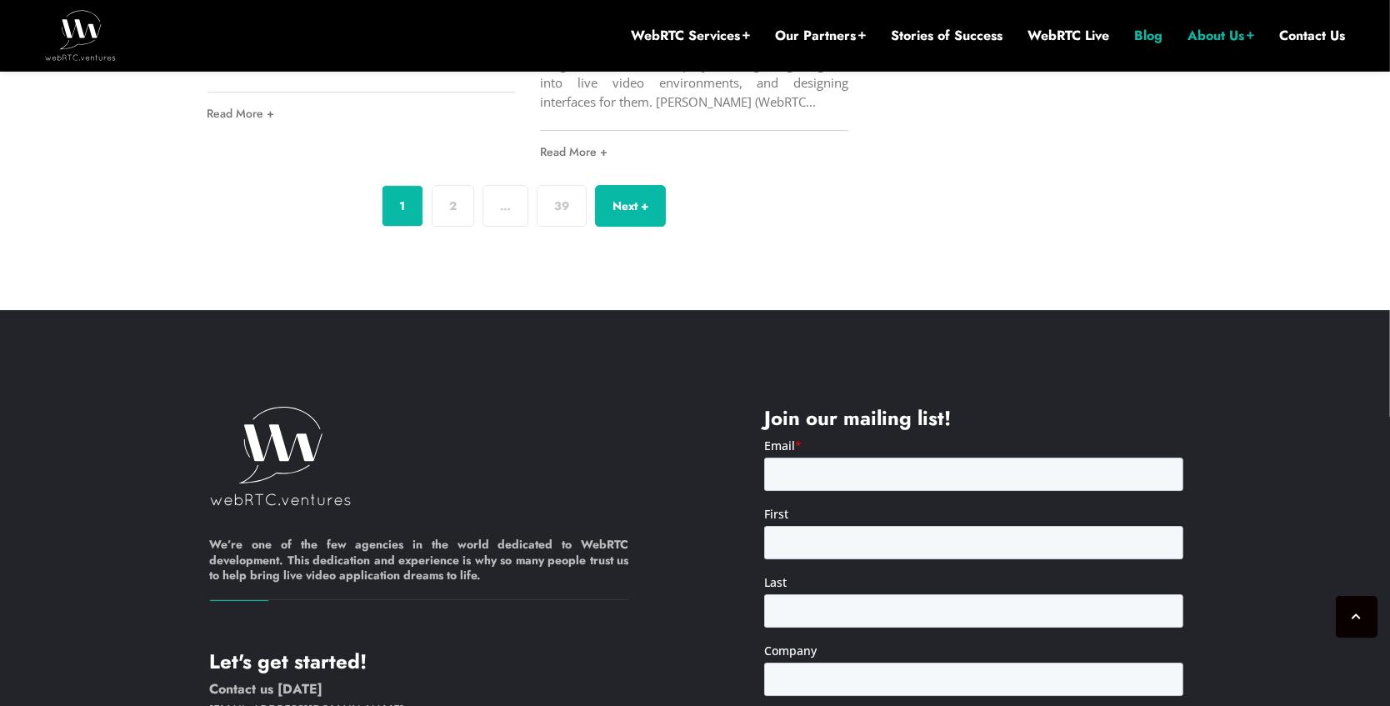
scroll to position [6375, 0]
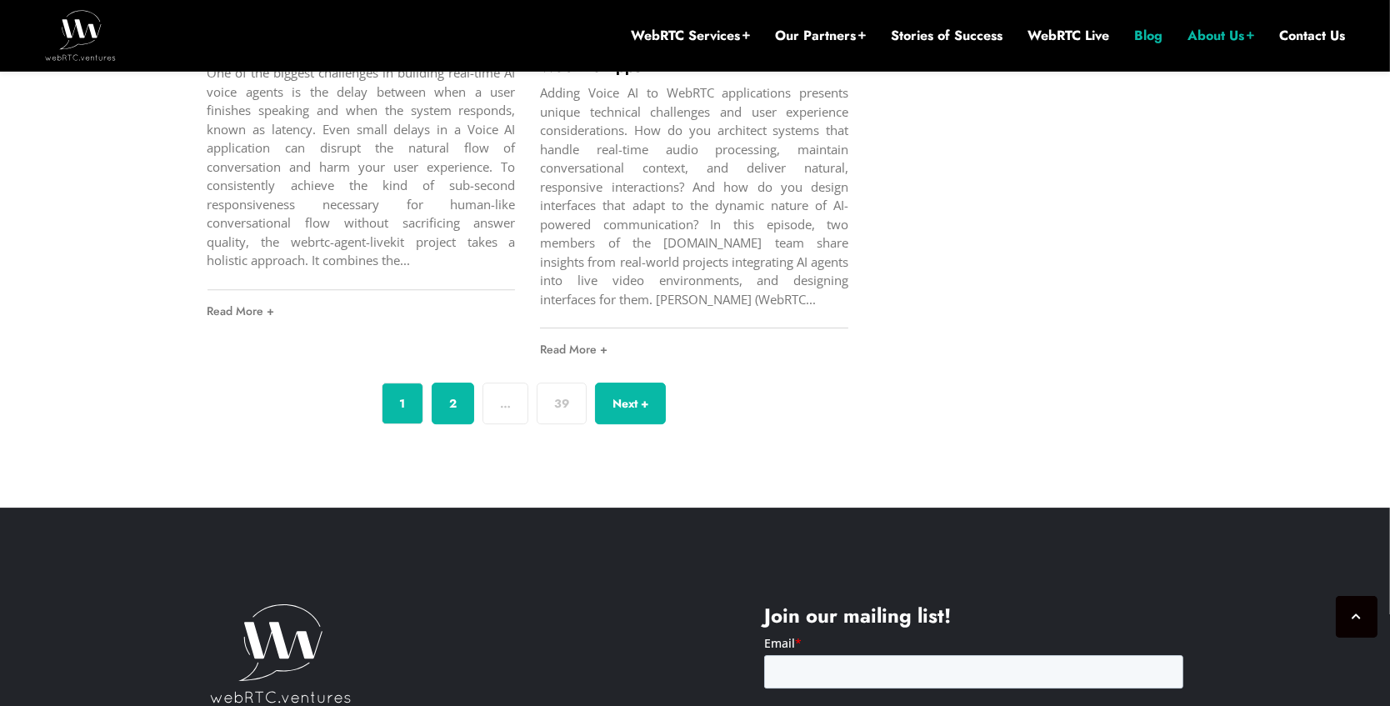
click at [446, 410] on link "2" at bounding box center [453, 404] width 43 height 42
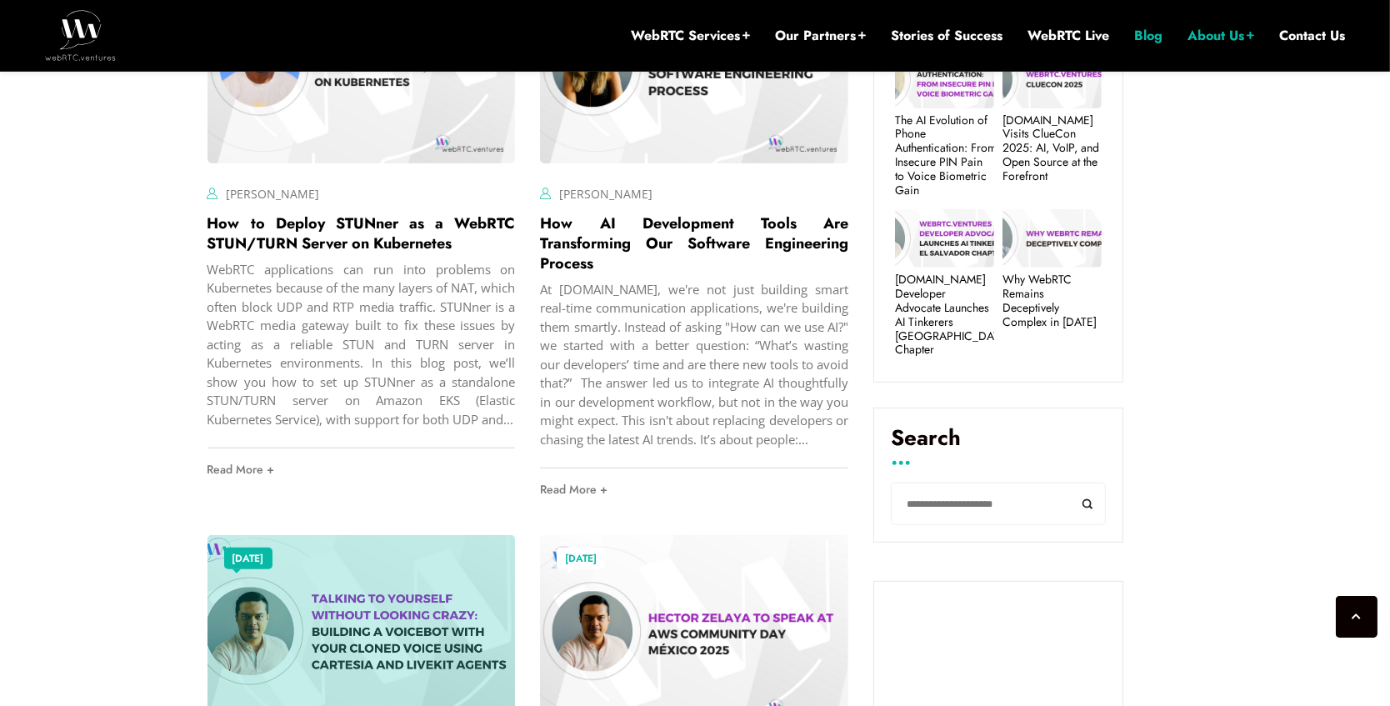
scroll to position [645, 0]
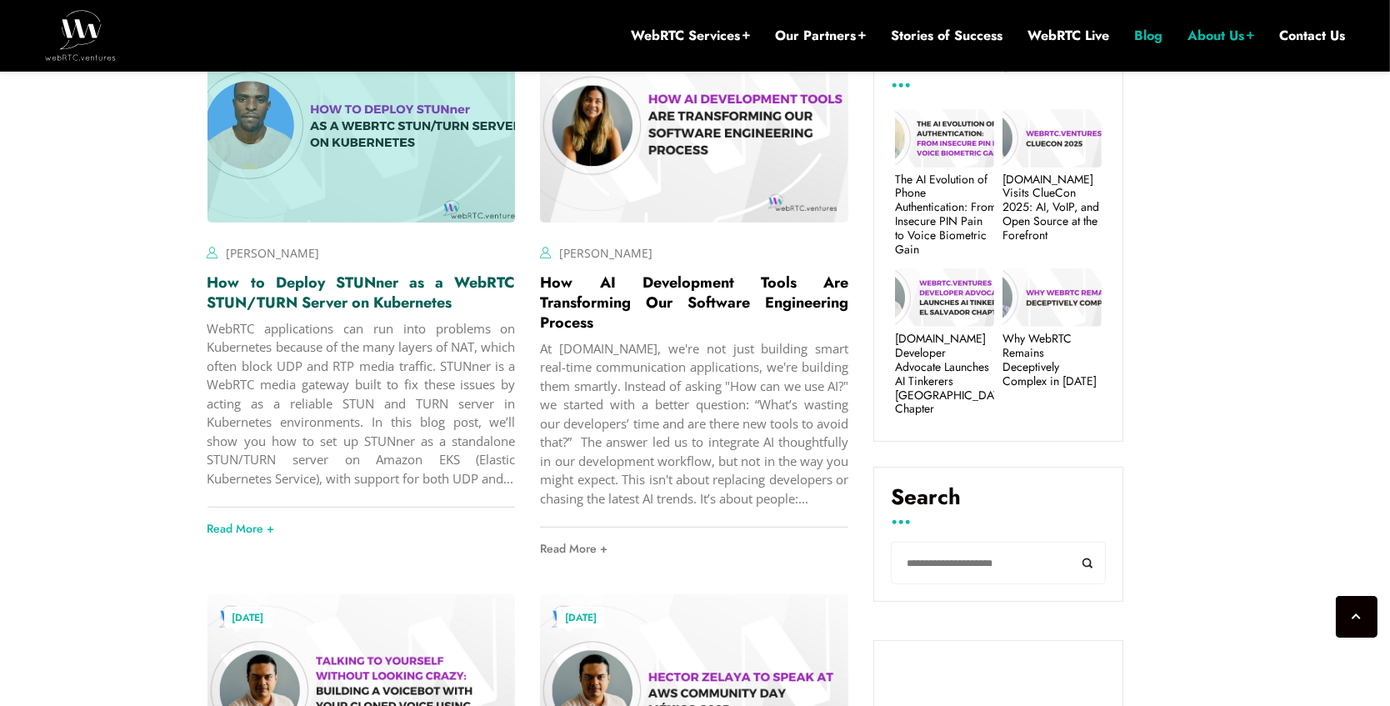
click at [433, 303] on link "How to Deploy STUNner as a WebRTC STUN/TURN Server on Kubernetes" at bounding box center [362, 293] width 308 height 42
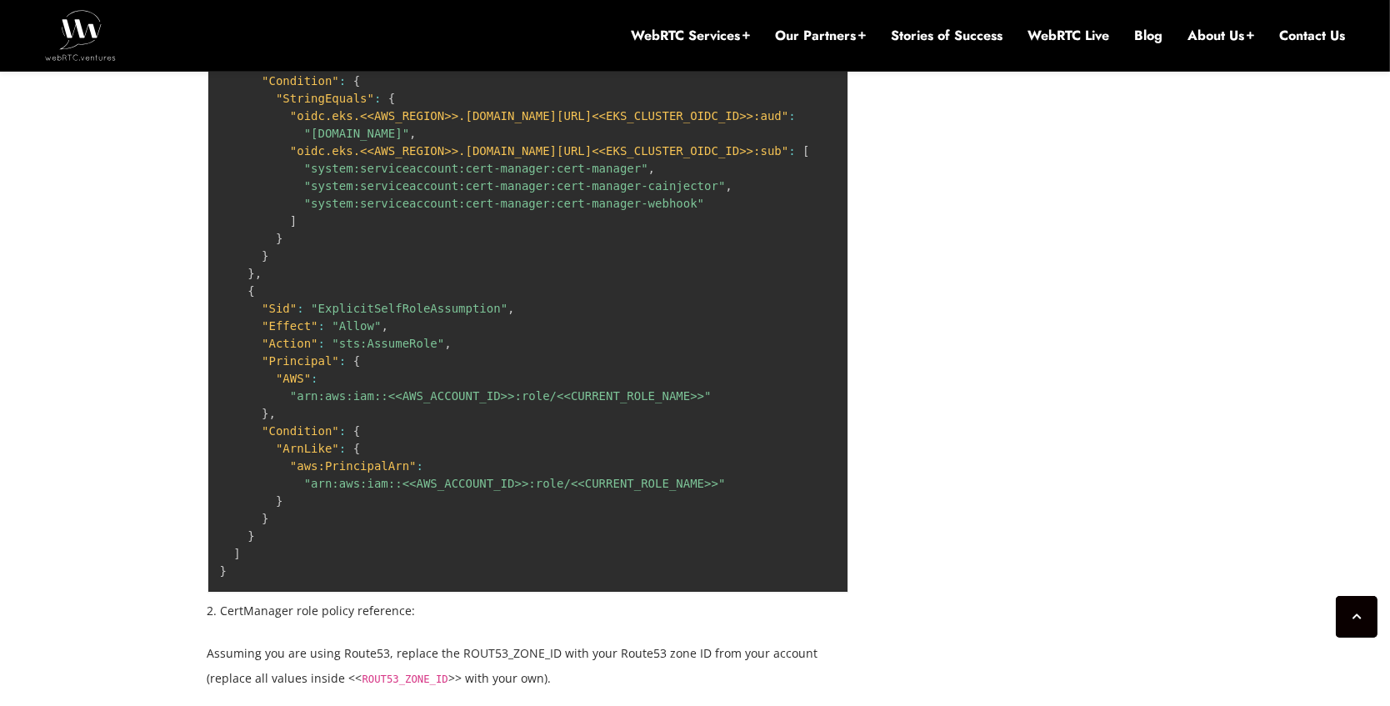
scroll to position [4374, 0]
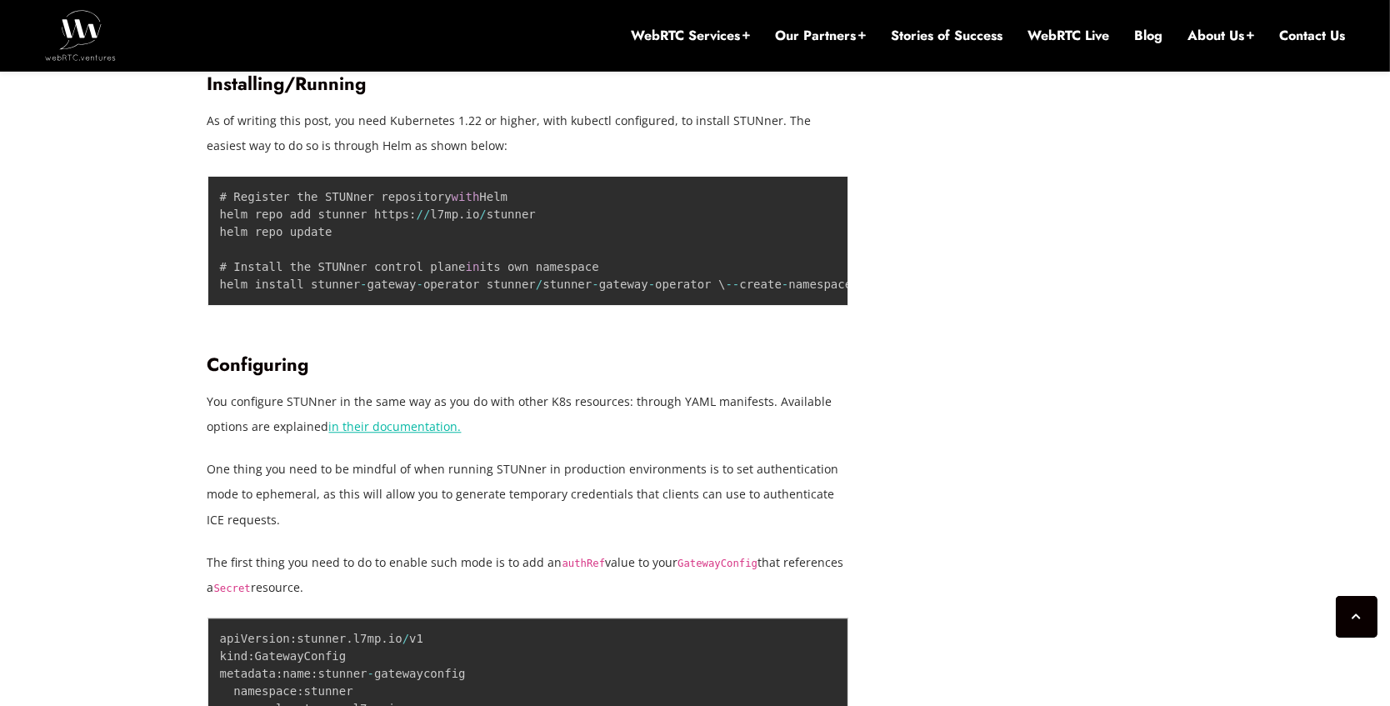
scroll to position [5283, 0]
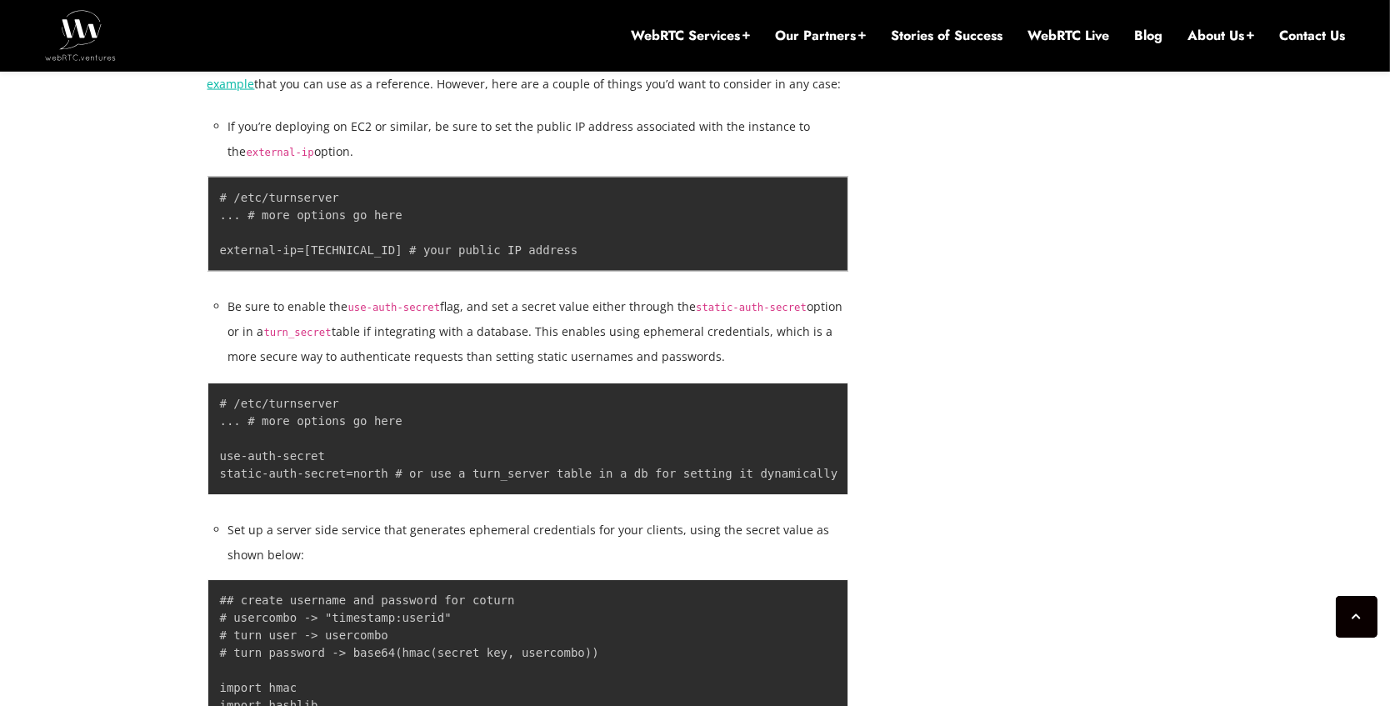
scroll to position [3283, 0]
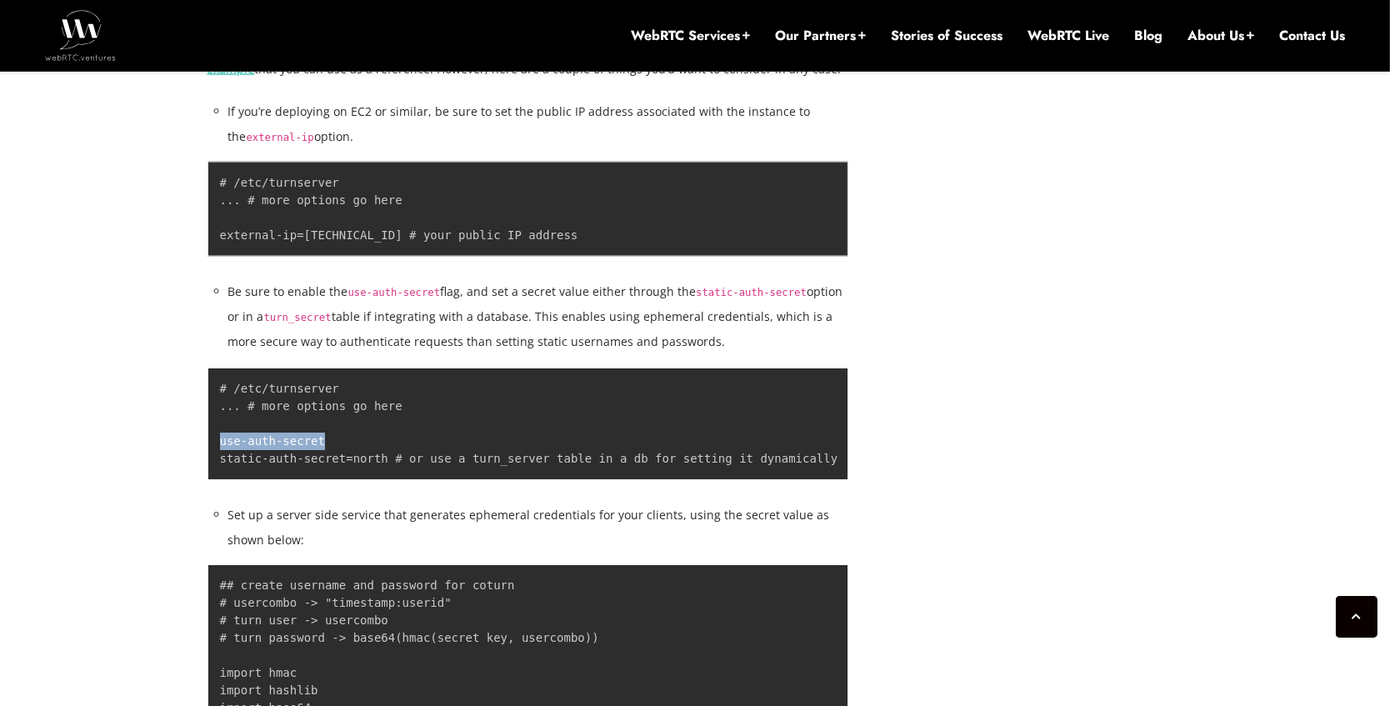
drag, startPoint x: 321, startPoint y: 432, endPoint x: 311, endPoint y: 446, distance: 17.3
click at [217, 434] on pre "# /etc/turnserver ... # more options go here use-auth-secret static-auth-secret…" at bounding box center [529, 424] width 642 height 113
drag, startPoint x: 340, startPoint y: 443, endPoint x: 318, endPoint y: 448, distance: 22.9
click at [340, 443] on pre "# /etc/turnserver ... # more options go here use-auth-secret static-auth-secret…" at bounding box center [529, 424] width 642 height 113
drag, startPoint x: 318, startPoint y: 448, endPoint x: 214, endPoint y: 440, distance: 103.6
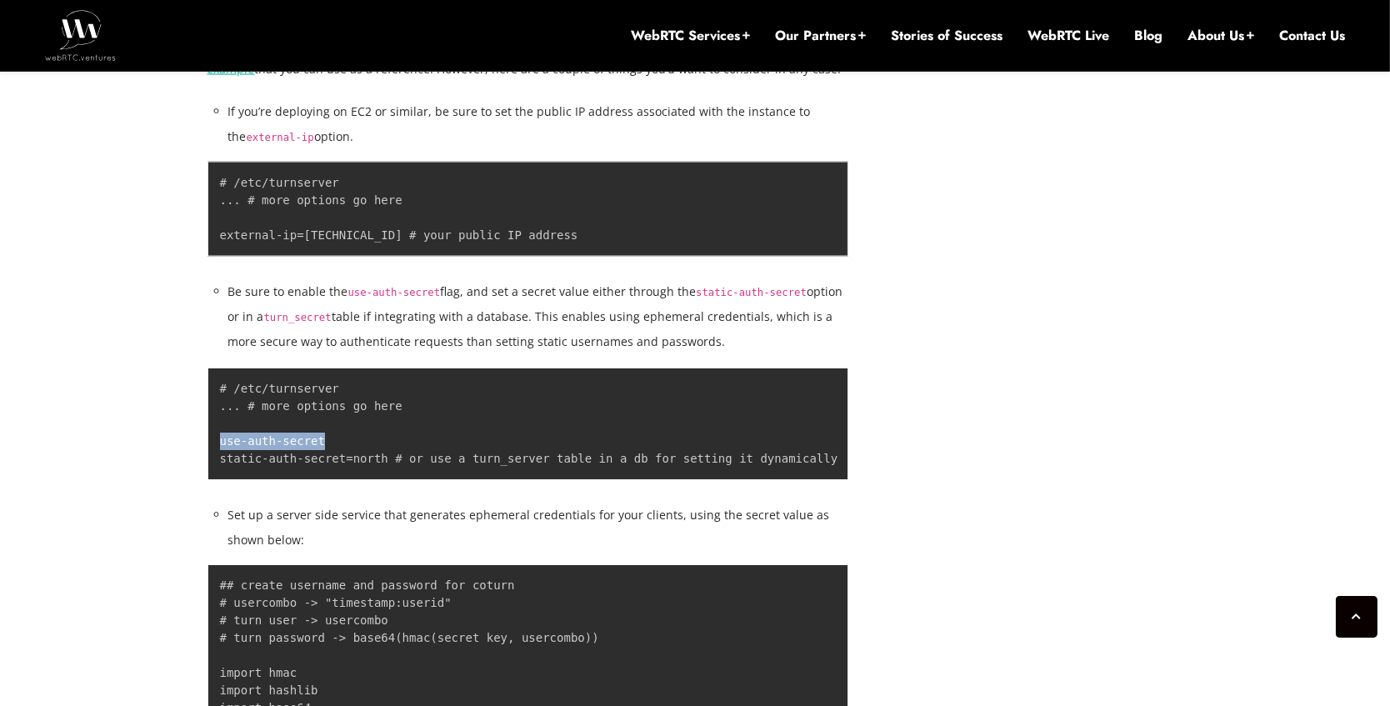
click at [214, 440] on pre "# /etc/turnserver ... # more options go here use-auth-secret static-auth-secret…" at bounding box center [529, 424] width 642 height 113
copy code "use-auth-secret"
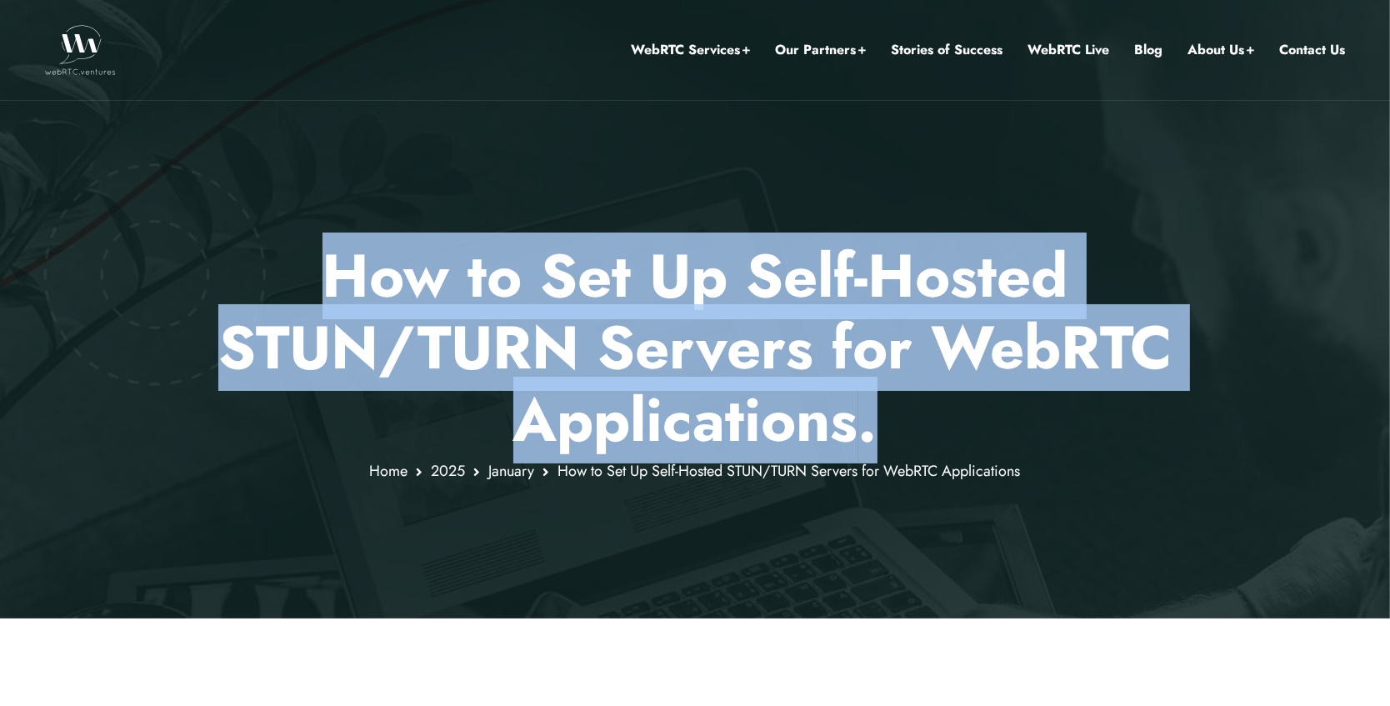
drag, startPoint x: 325, startPoint y: 276, endPoint x: 894, endPoint y: 416, distance: 585.5
click at [894, 416] on p "How to Set Up Self-Hosted STUN/TURN Servers for WebRTC Applications ." at bounding box center [696, 348] width 976 height 216
copy p "How to Set Up Self-Hosted STUN/TURN Servers for WebRTC Applications ."
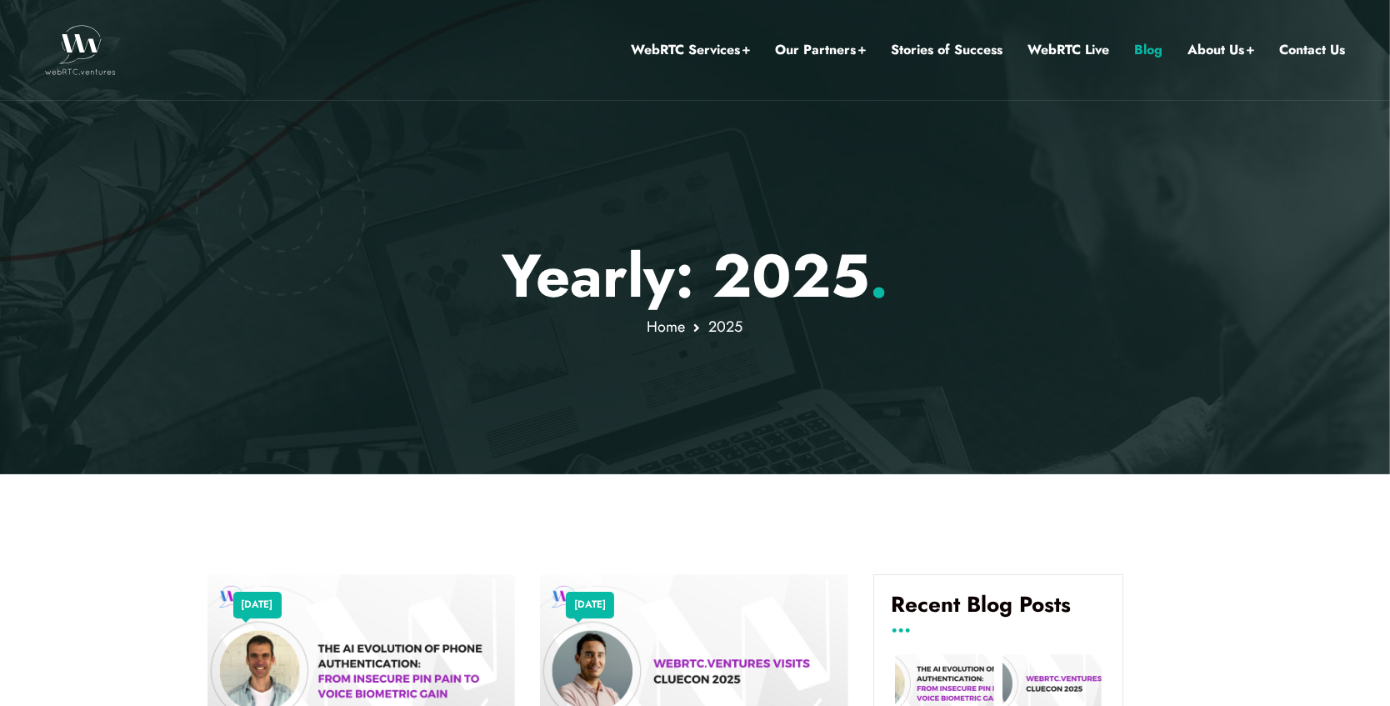
click at [1143, 54] on link "Blog" at bounding box center [1149, 50] width 28 height 22
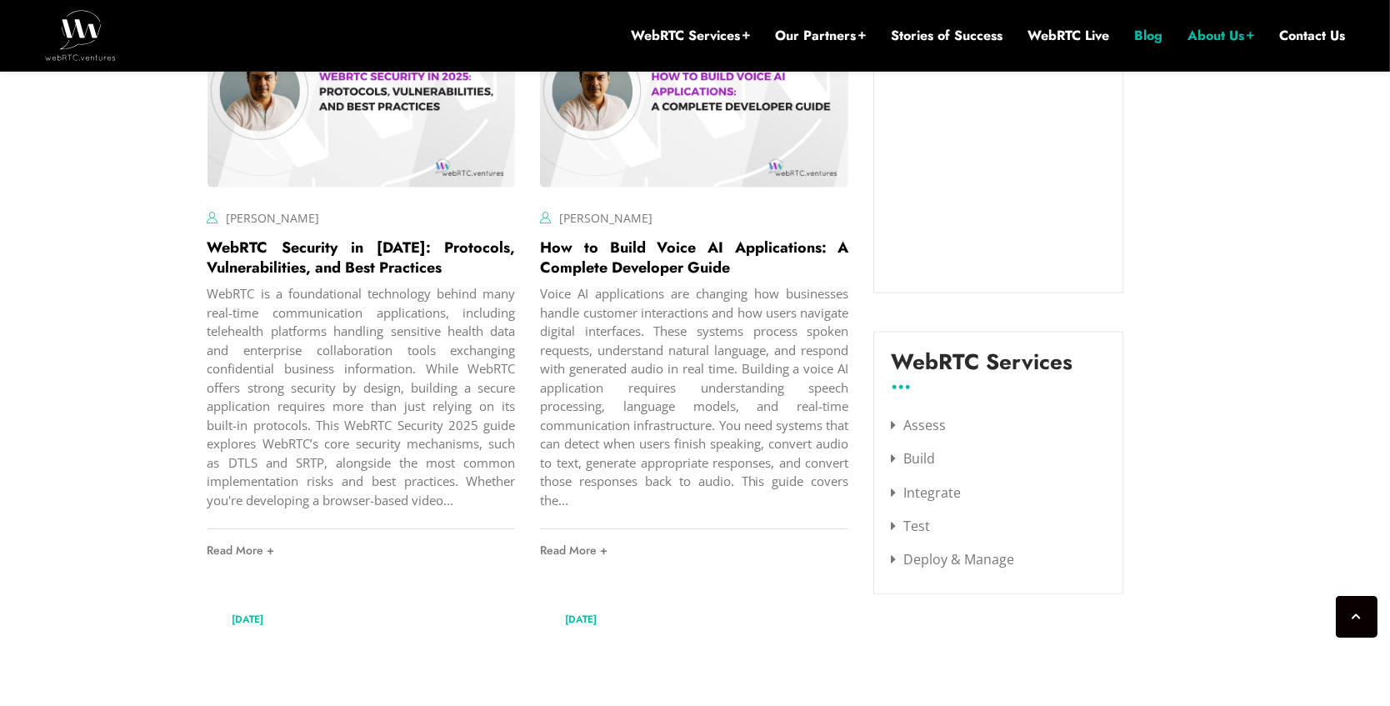
scroll to position [1918, 0]
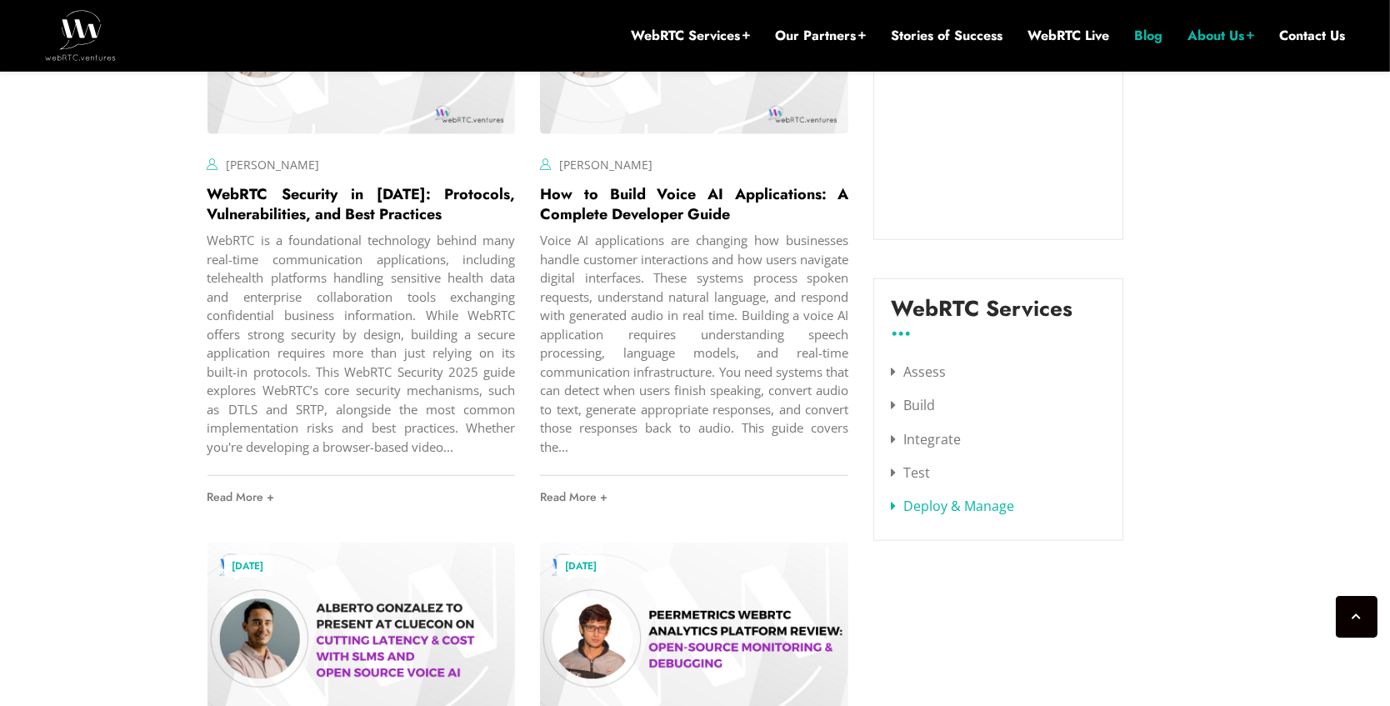
click at [896, 497] on link "Deploy & Manage" at bounding box center [952, 506] width 123 height 18
click at [892, 396] on link "Build" at bounding box center [913, 405] width 44 height 18
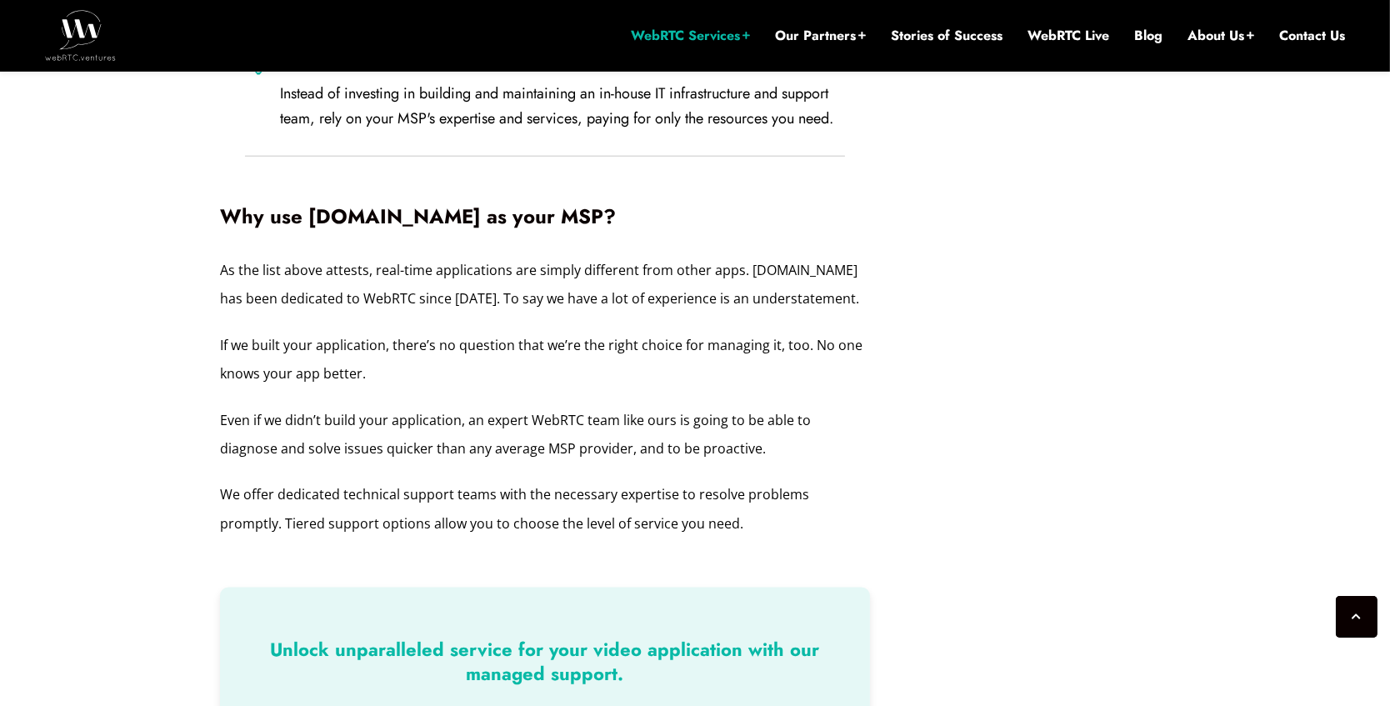
scroll to position [2737, 0]
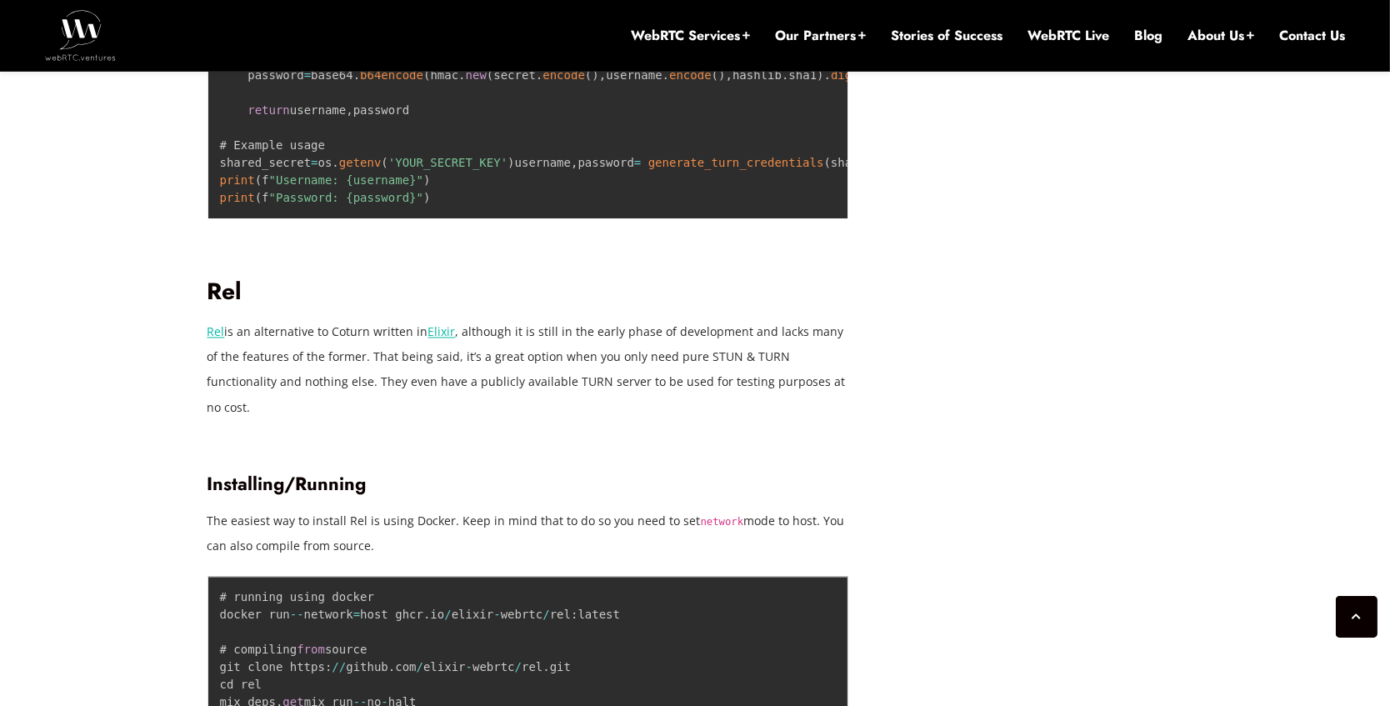
scroll to position [3646, 0]
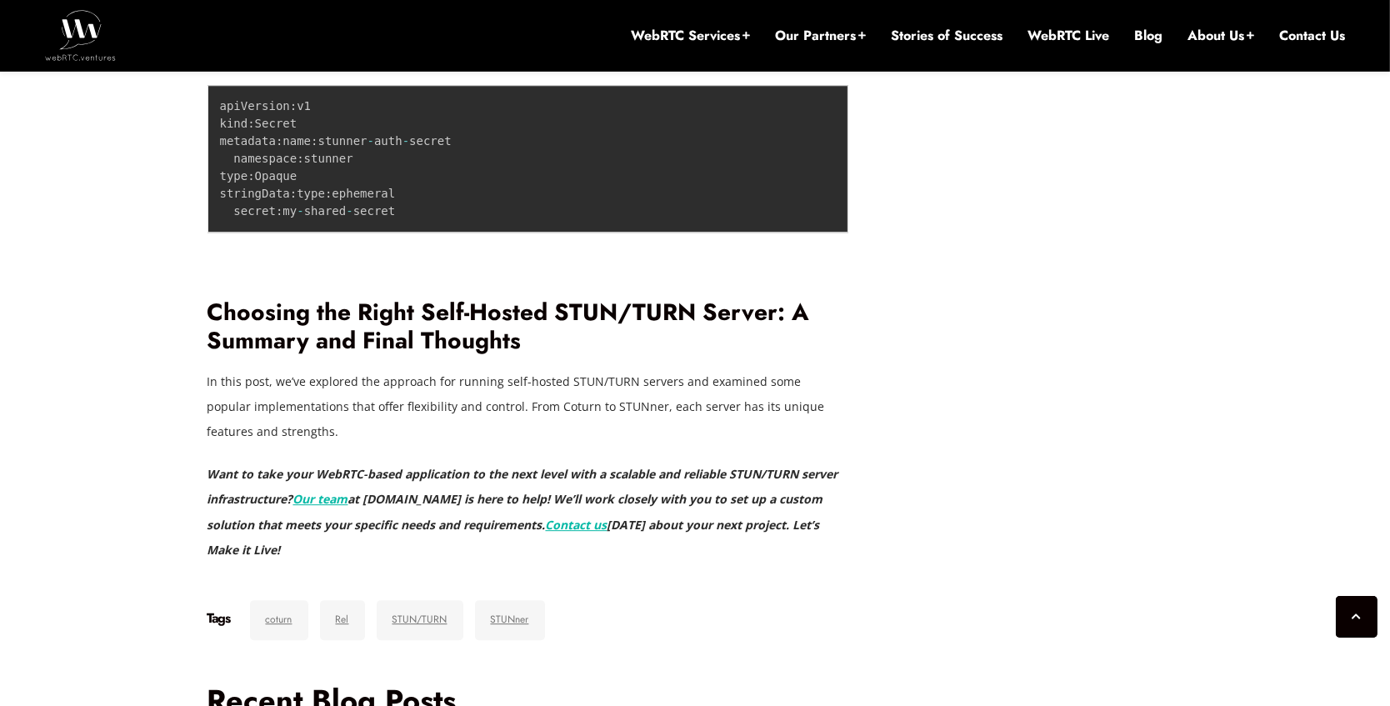
scroll to position [6400, 0]
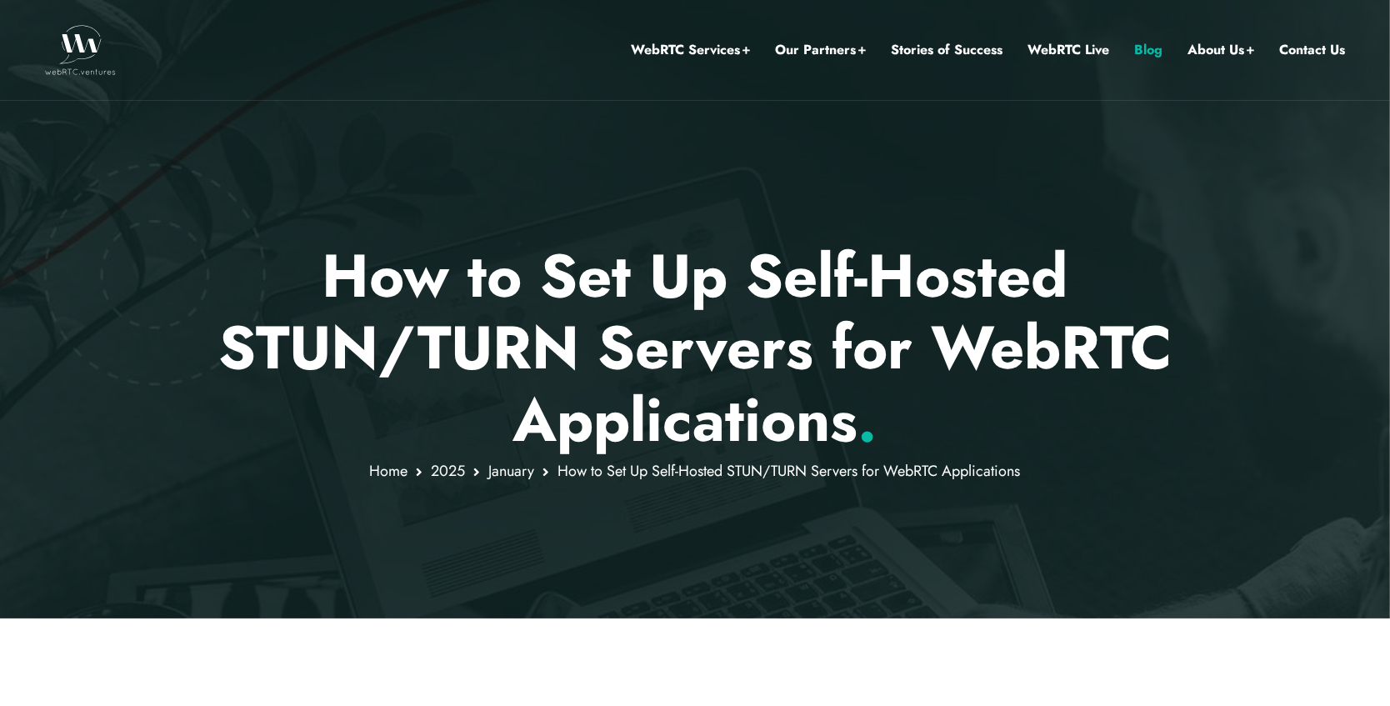
click at [1149, 44] on link "Blog" at bounding box center [1149, 50] width 28 height 22
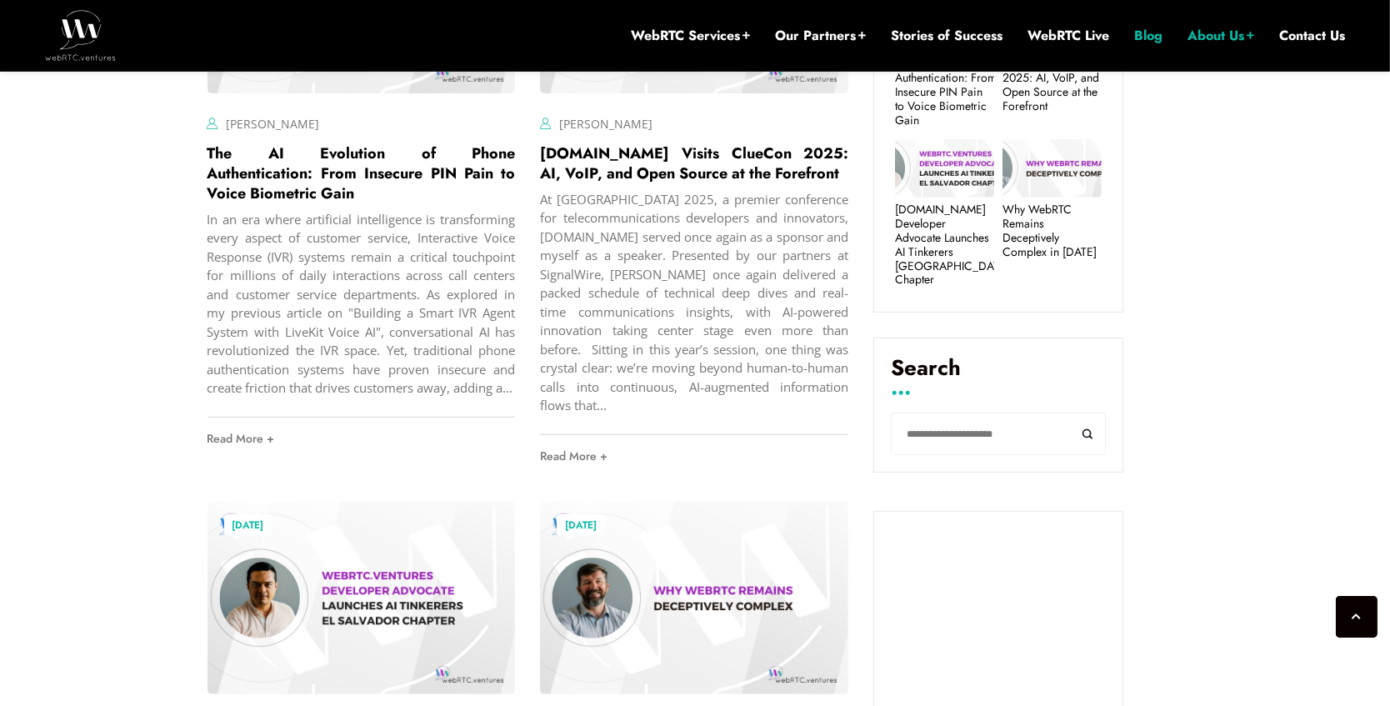
scroll to position [736, 0]
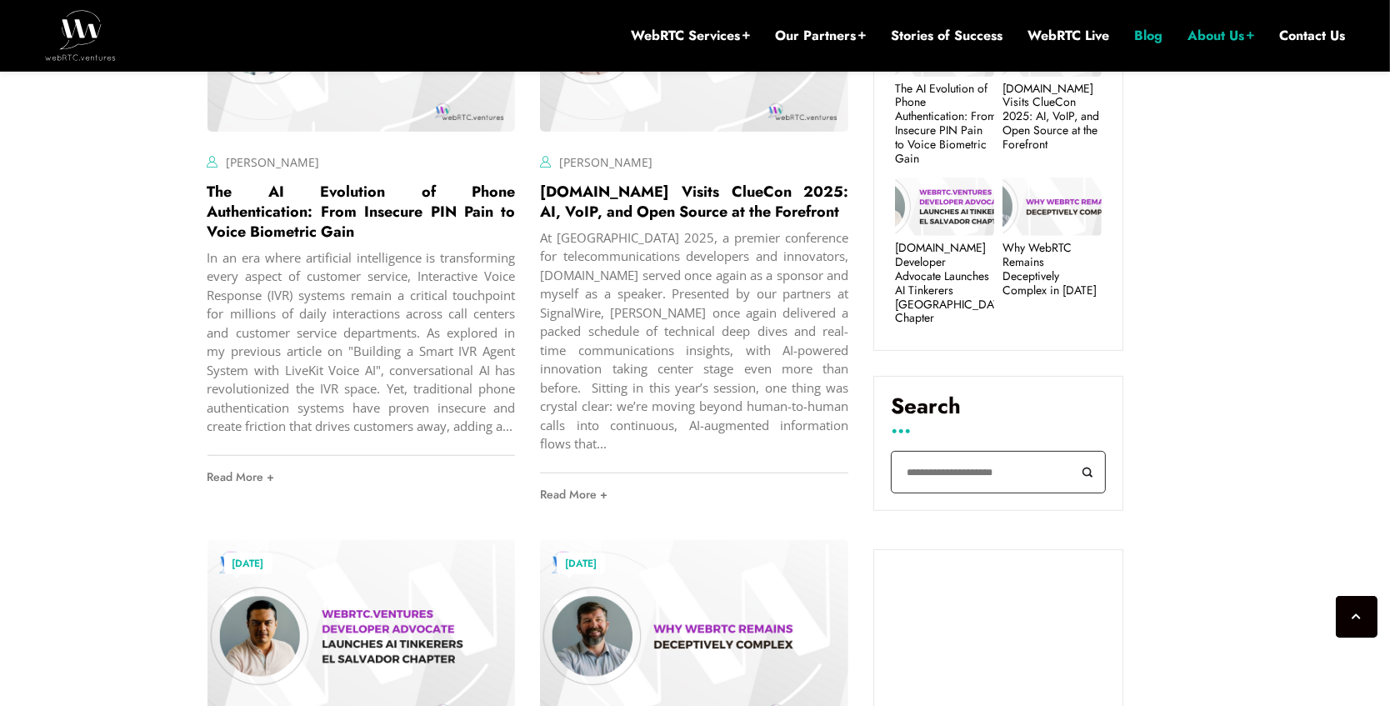
click at [984, 454] on input "Search" at bounding box center [998, 472] width 215 height 43
type input "*"
type input "******"
click at [1069, 451] on button "Search" at bounding box center [1088, 472] width 38 height 43
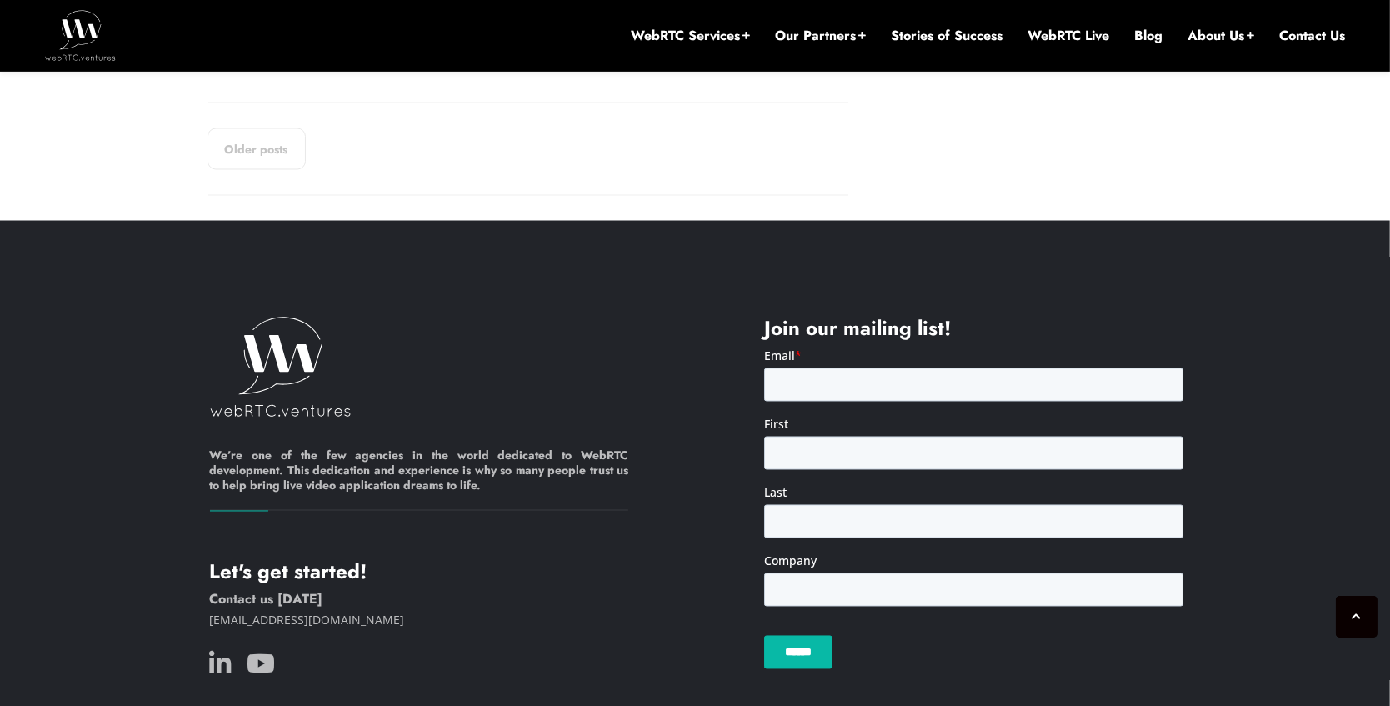
scroll to position [3192, 0]
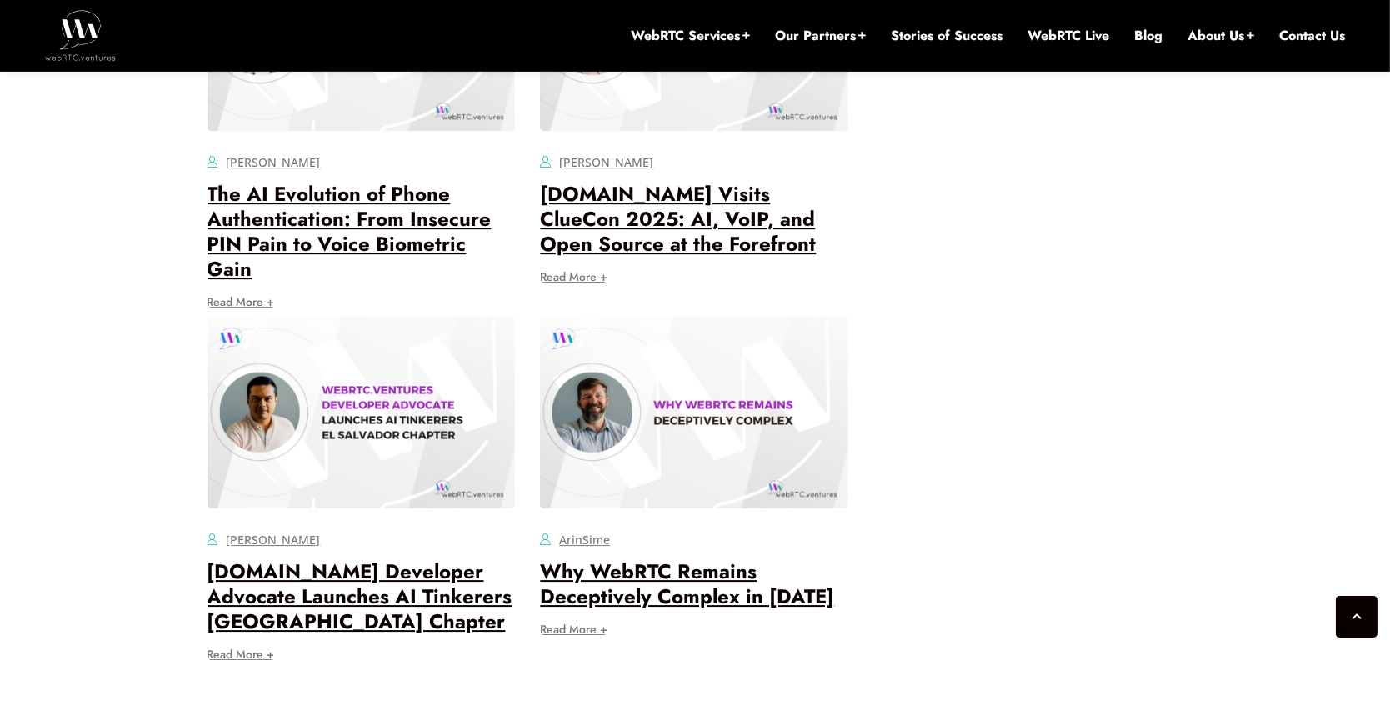
scroll to position [6400, 0]
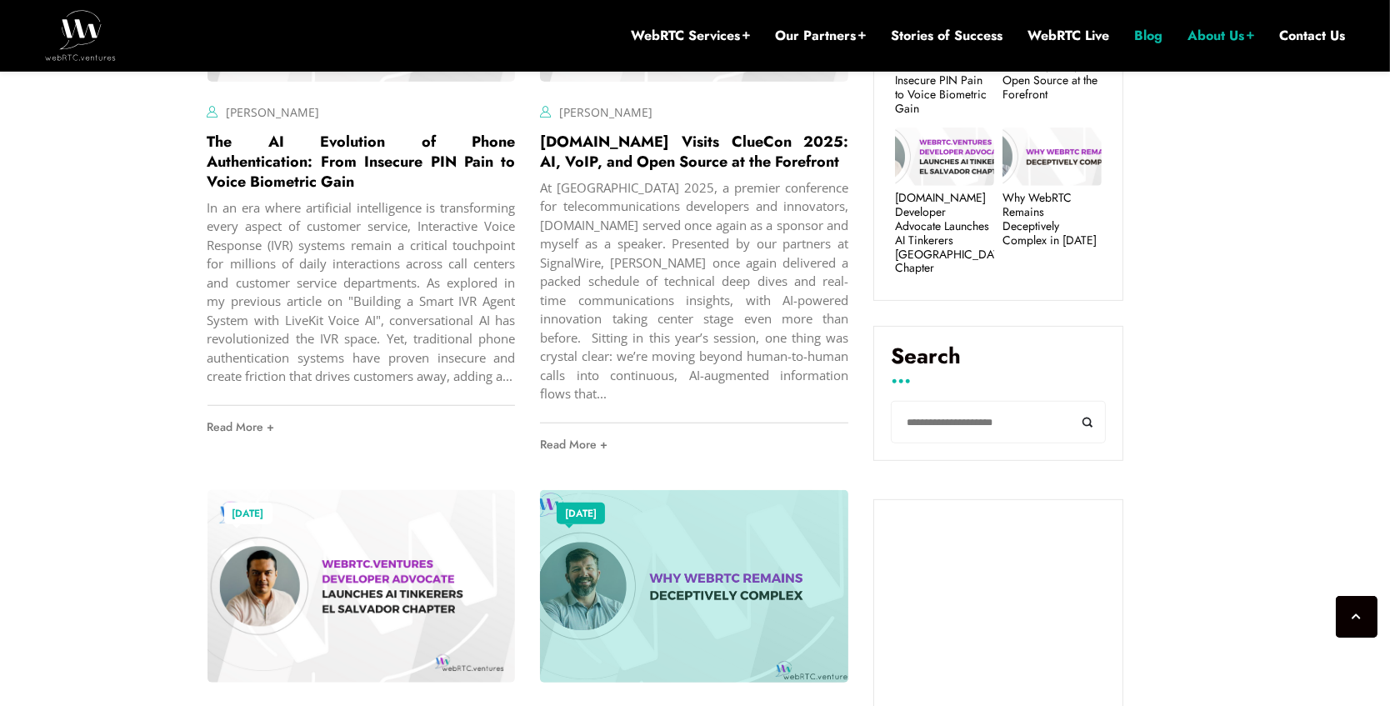
scroll to position [1009, 0]
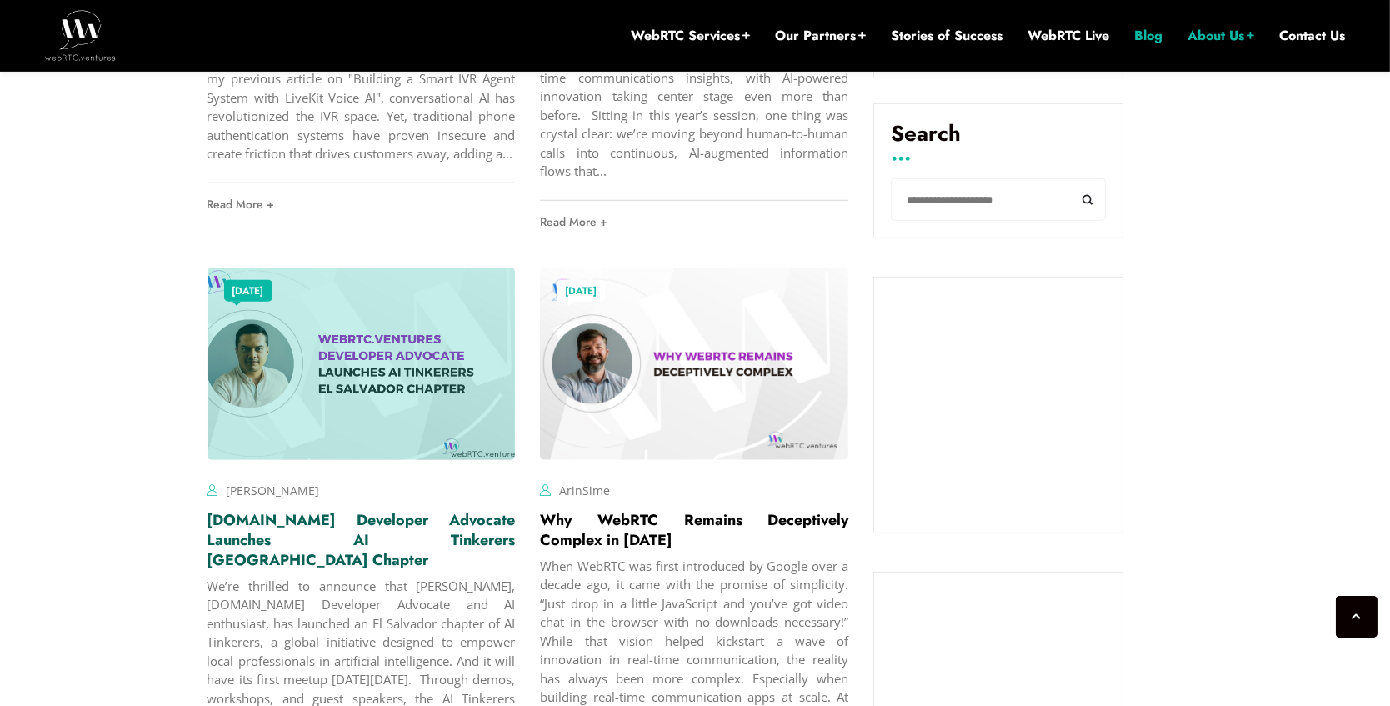
click at [408, 537] on link "[DOMAIN_NAME] Developer Advocate Launches AI Tinkerers [GEOGRAPHIC_DATA] Chapter" at bounding box center [362, 540] width 308 height 62
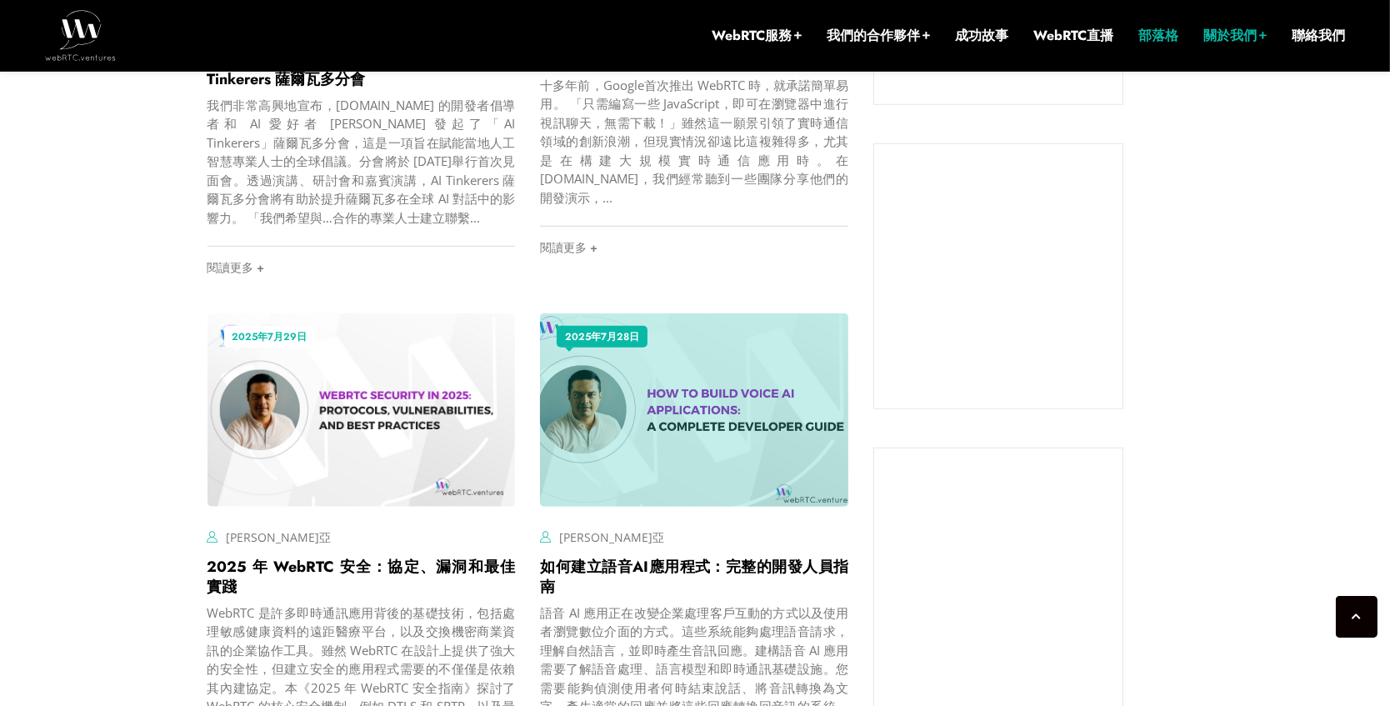
scroll to position [1534, 0]
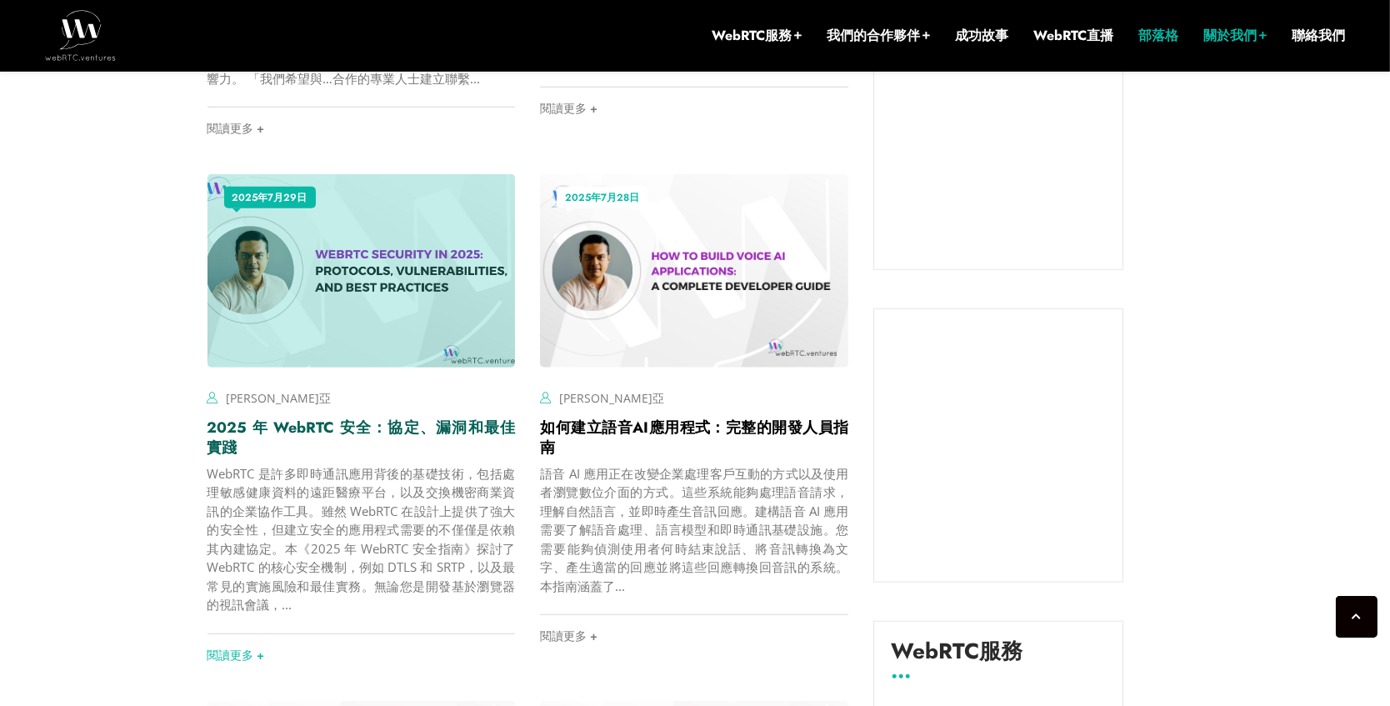
click at [465, 446] on font "2025 年 WebRTC 安全：協定、漏洞和最佳實踐" at bounding box center [362, 438] width 308 height 42
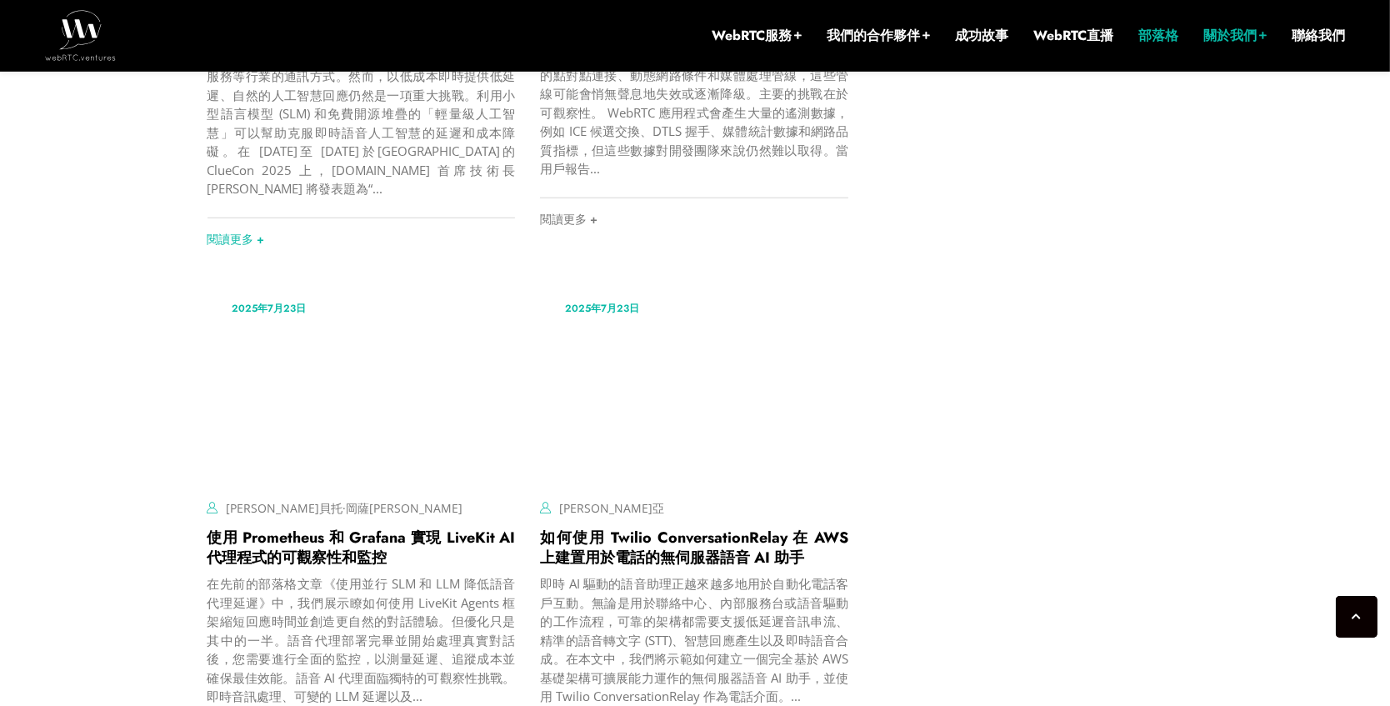
scroll to position [2352, 0]
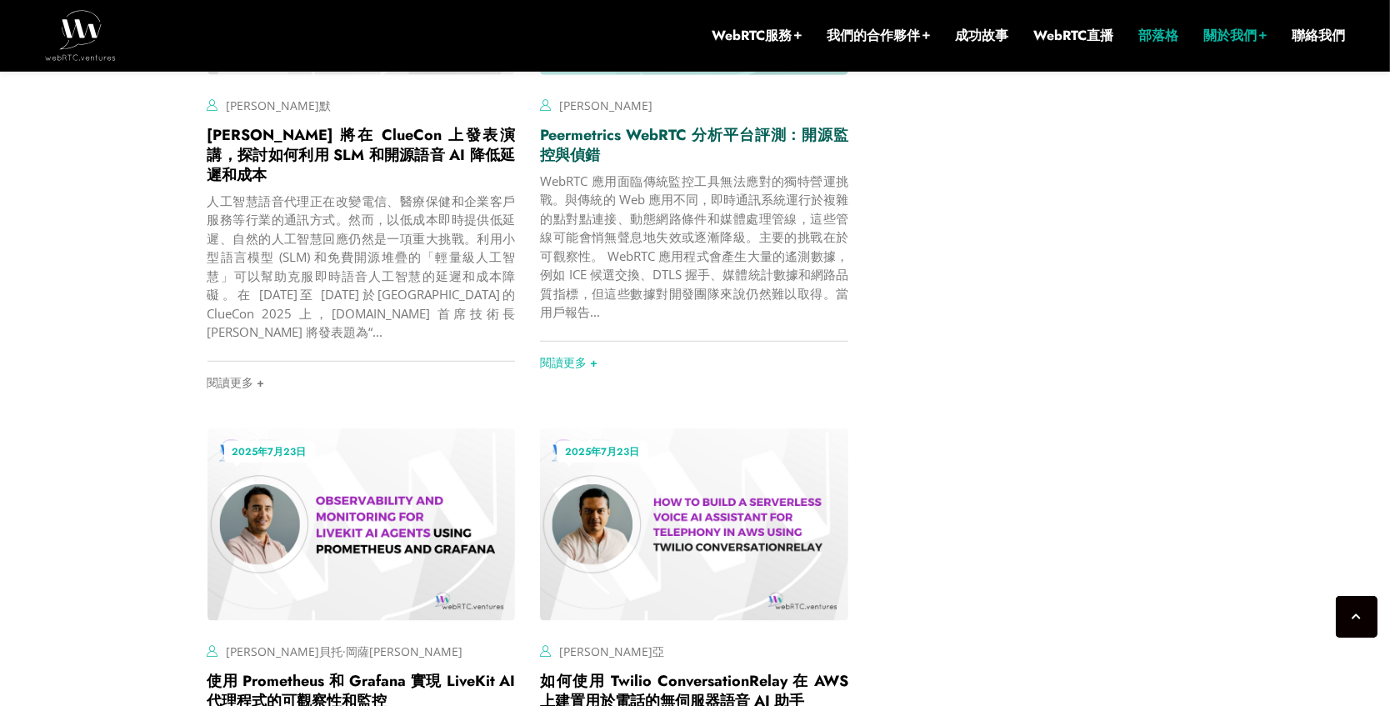
click at [777, 158] on font "Peermetrics WebRTC 分析平台評測：開源監控與偵錯" at bounding box center [694, 145] width 308 height 42
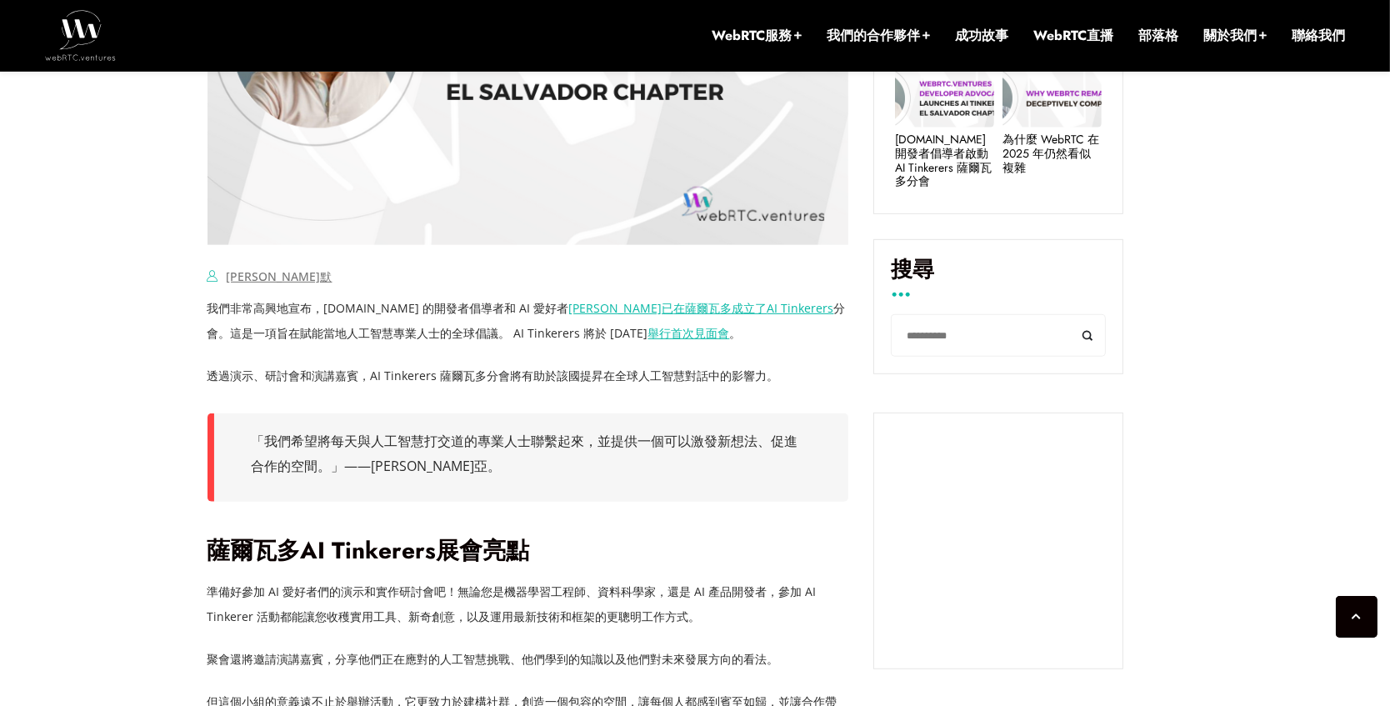
scroll to position [705, 0]
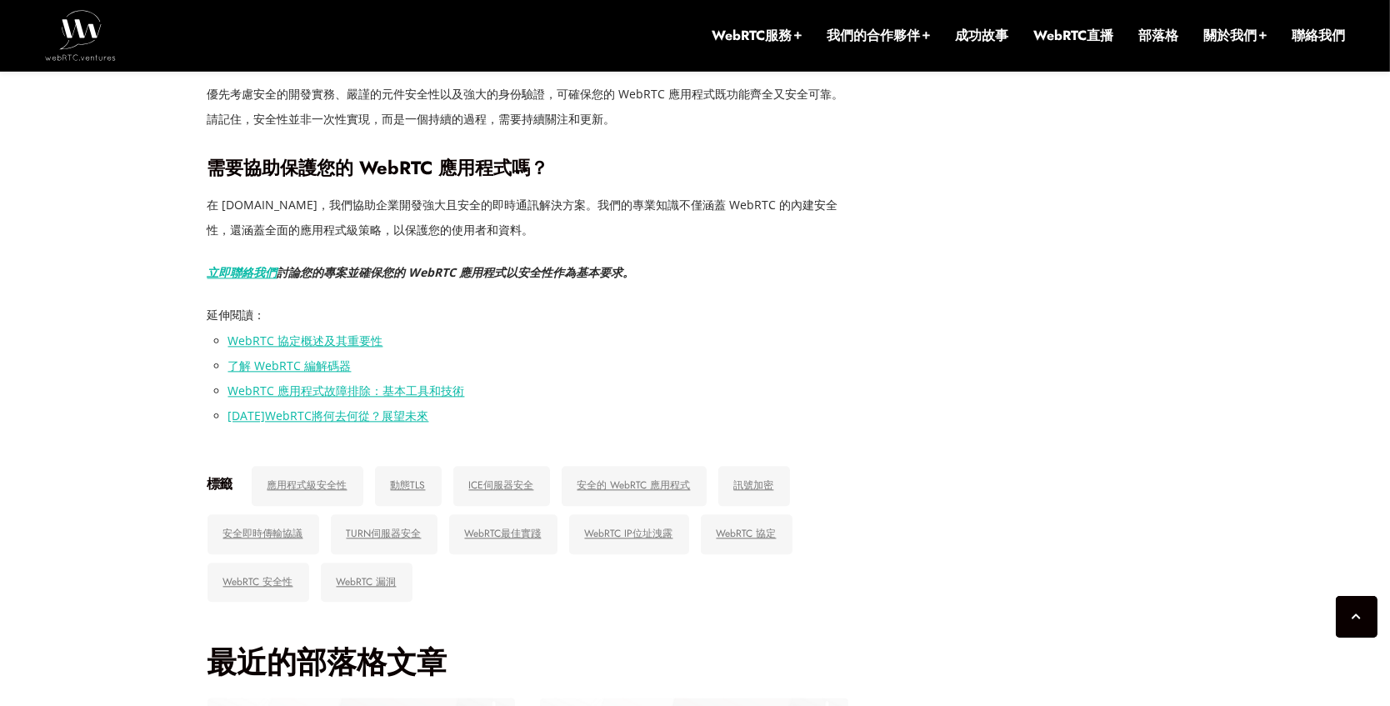
scroll to position [4365, 0]
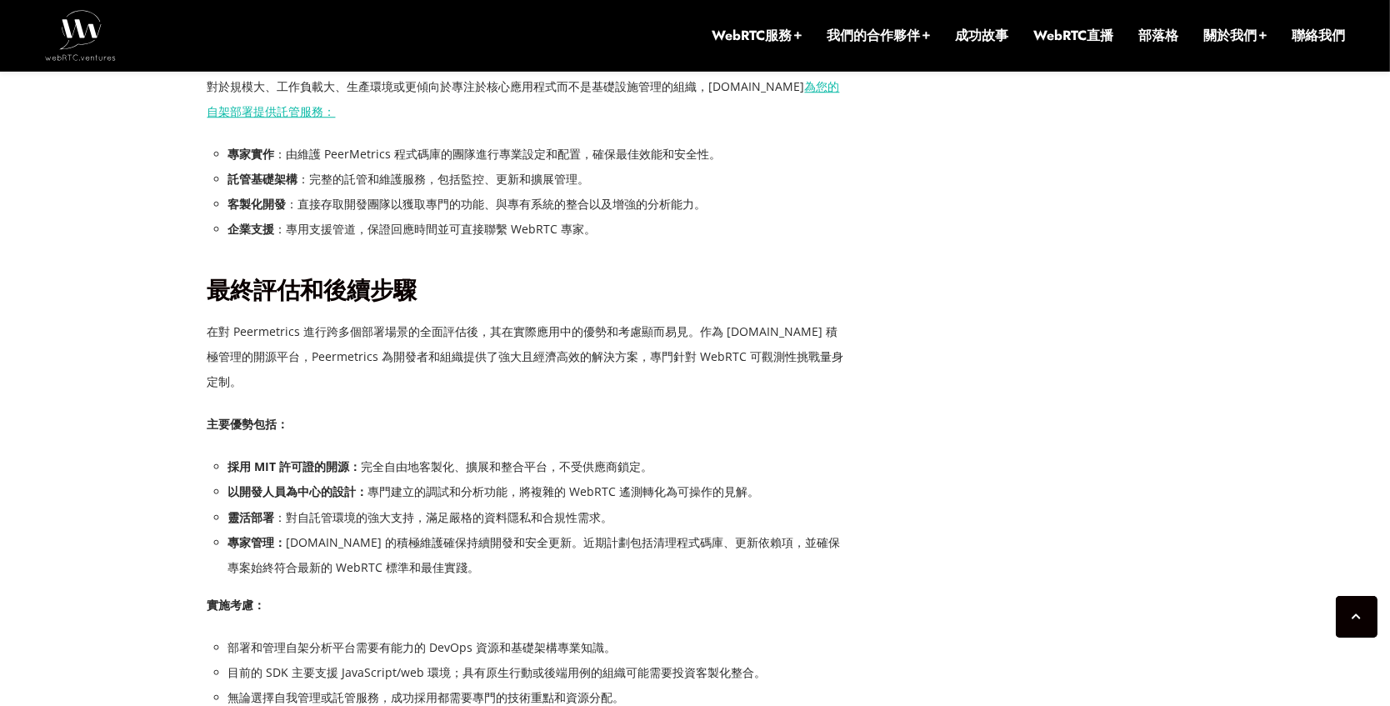
scroll to position [5829, 0]
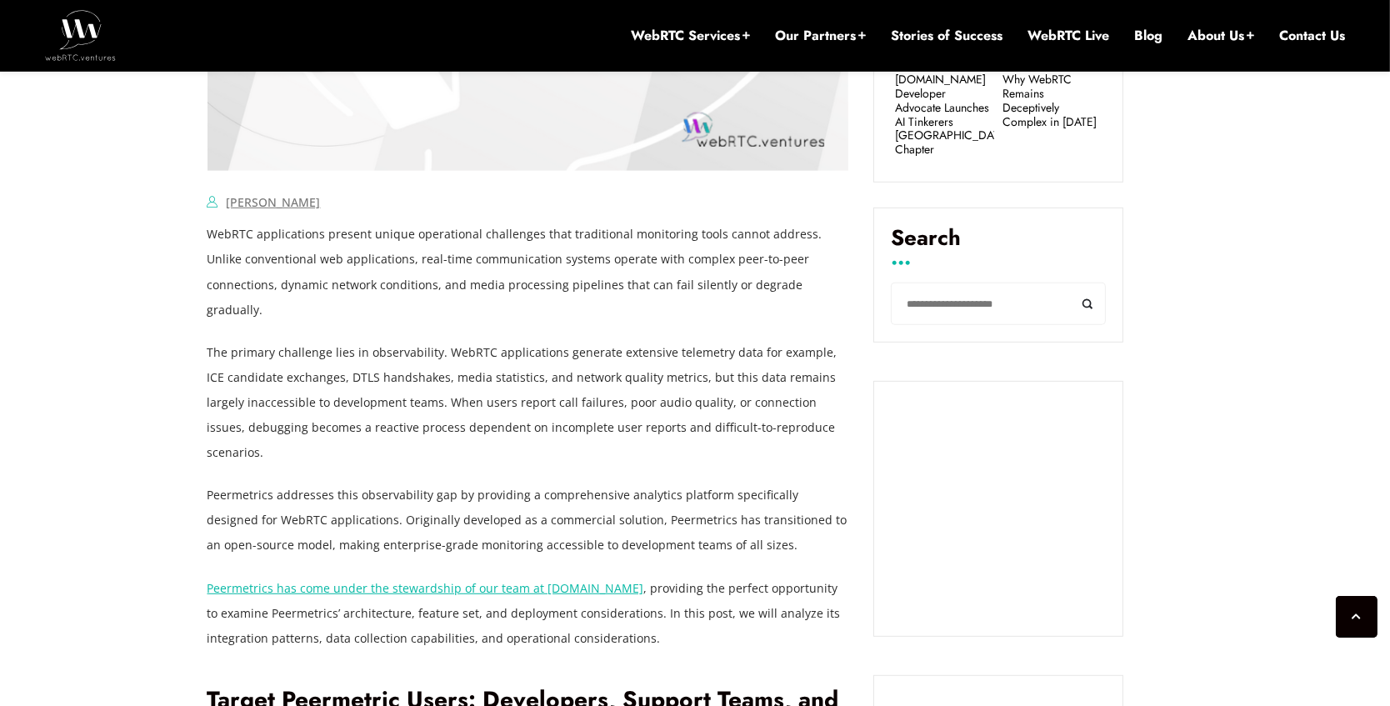
scroll to position [1282, 0]
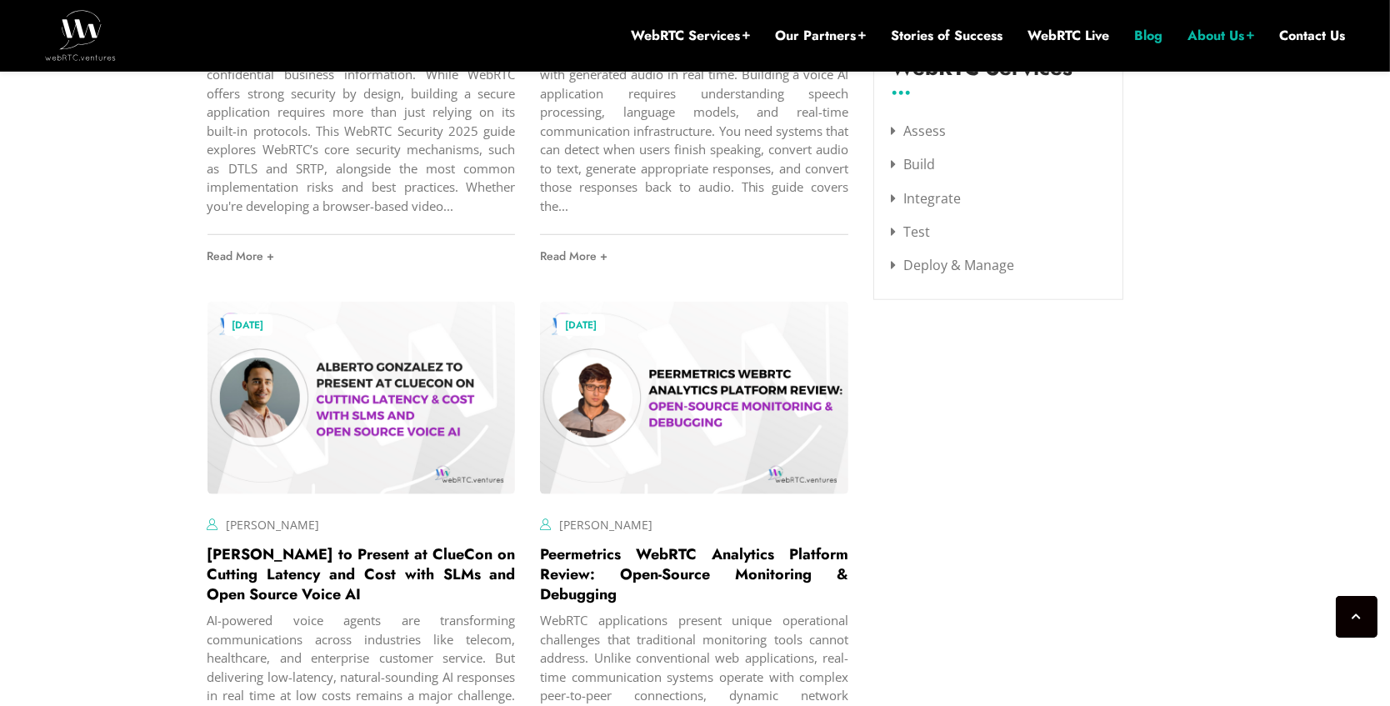
scroll to position [2192, 0]
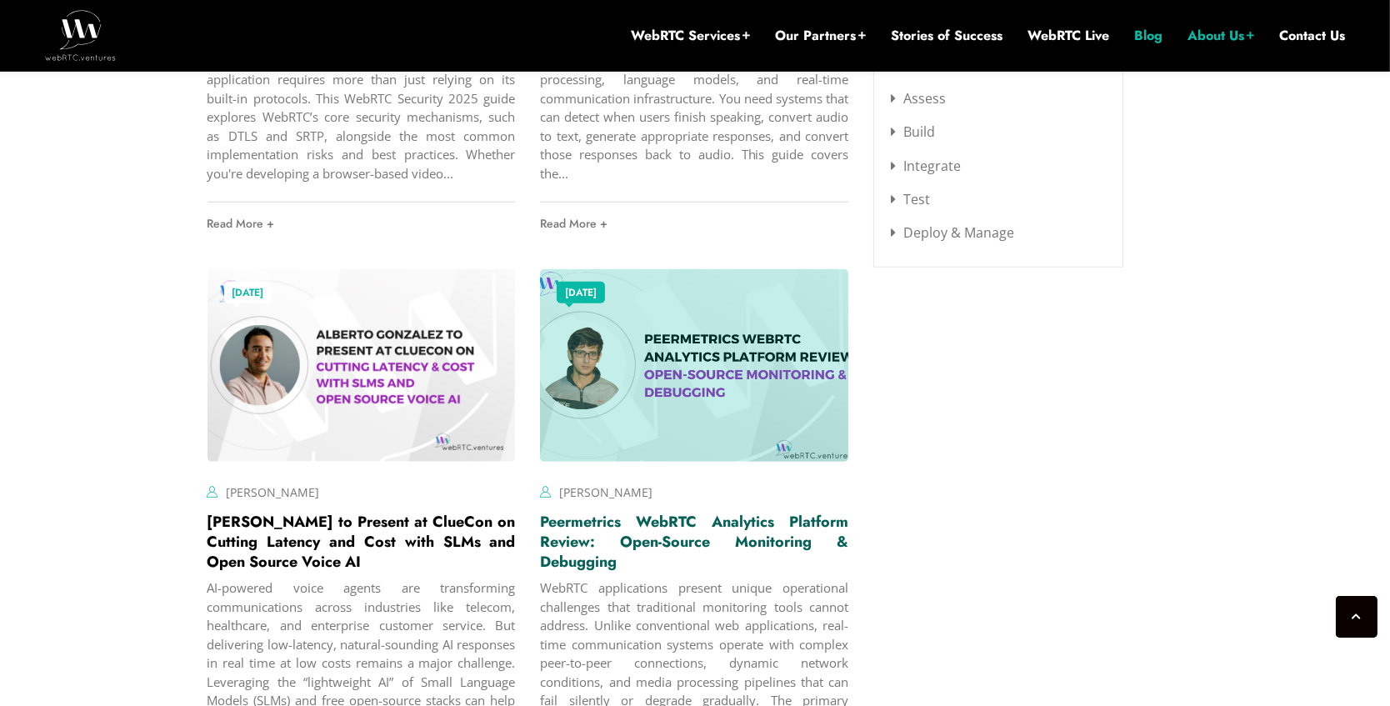
click at [724, 525] on link "Peermetrics WebRTC Analytics Platform Review: Open-Source Monitoring & Debugging" at bounding box center [694, 542] width 308 height 62
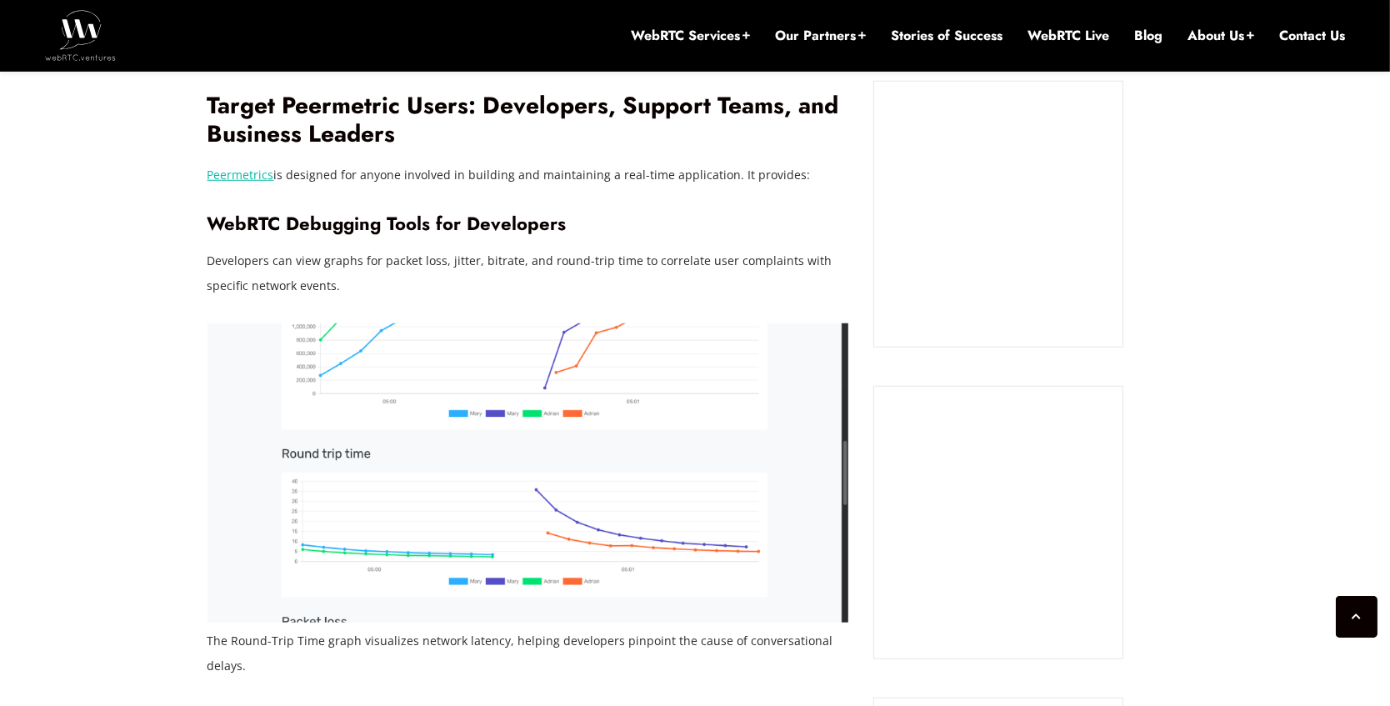
scroll to position [1646, 0]
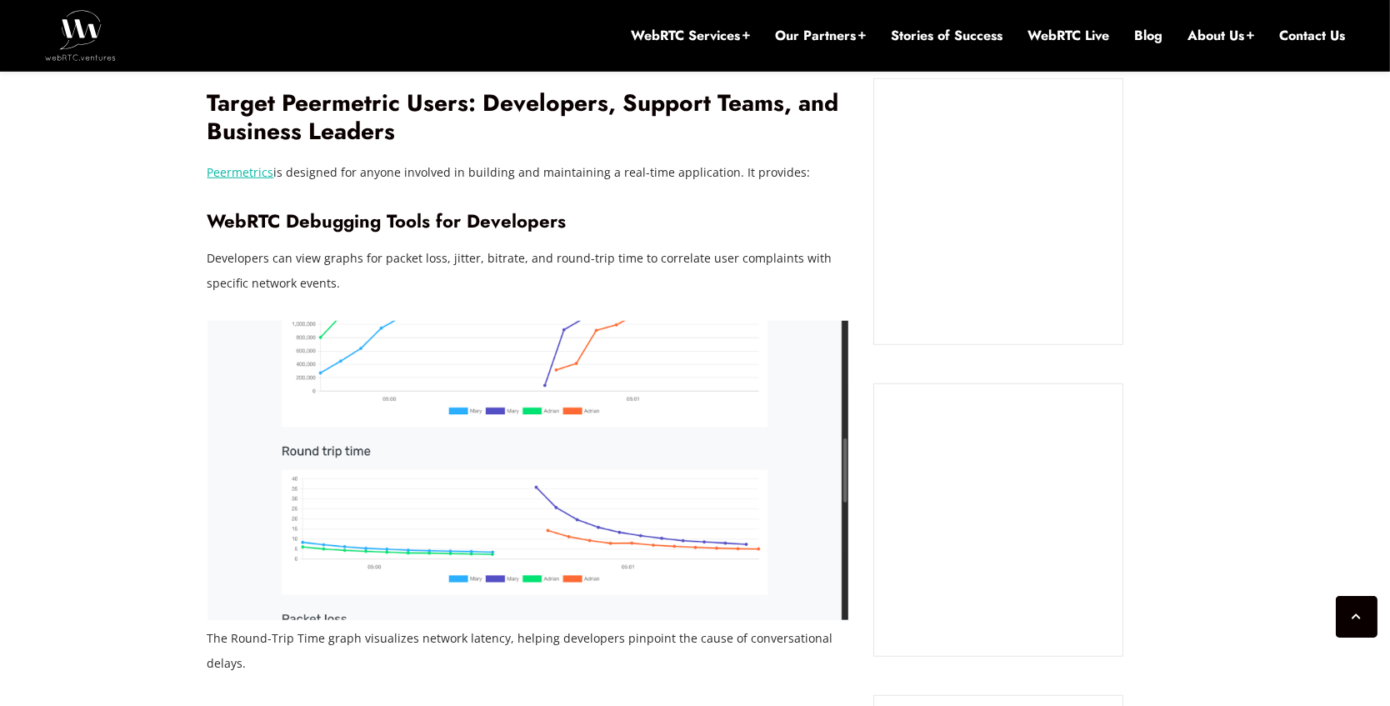
click at [388, 401] on img at bounding box center [529, 470] width 642 height 299
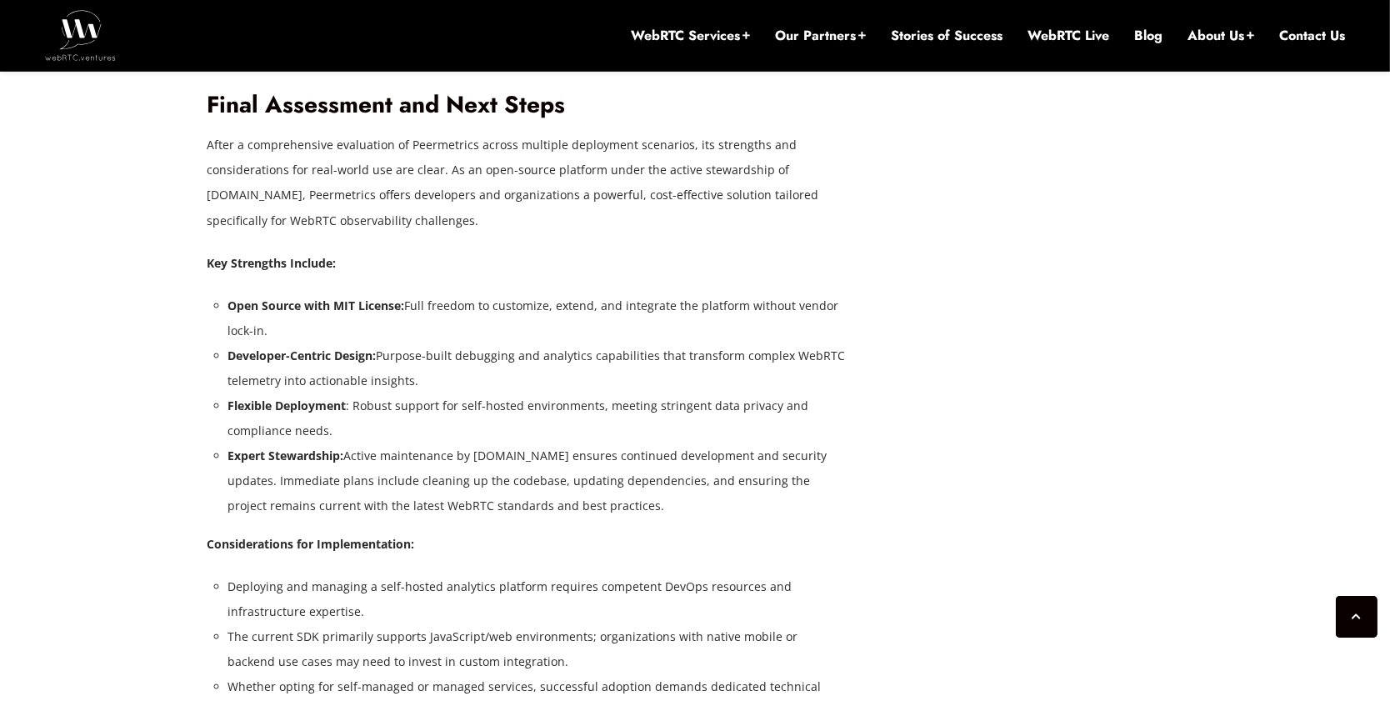
scroll to position [7011, 0]
